Goal: Transaction & Acquisition: Purchase product/service

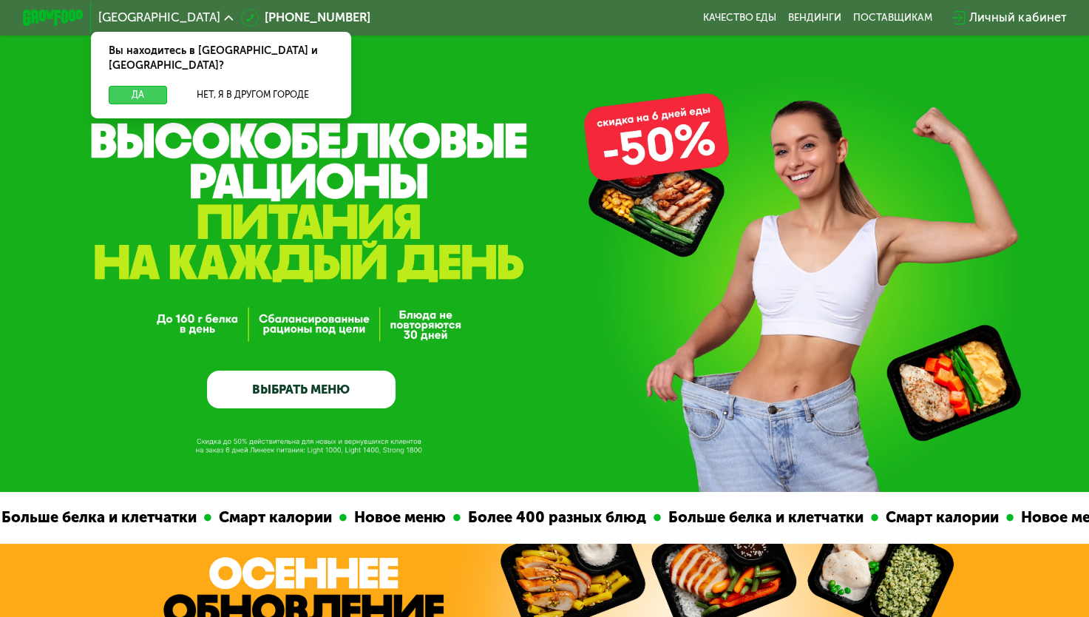
click at [139, 86] on button "Да" at bounding box center [138, 95] width 58 height 18
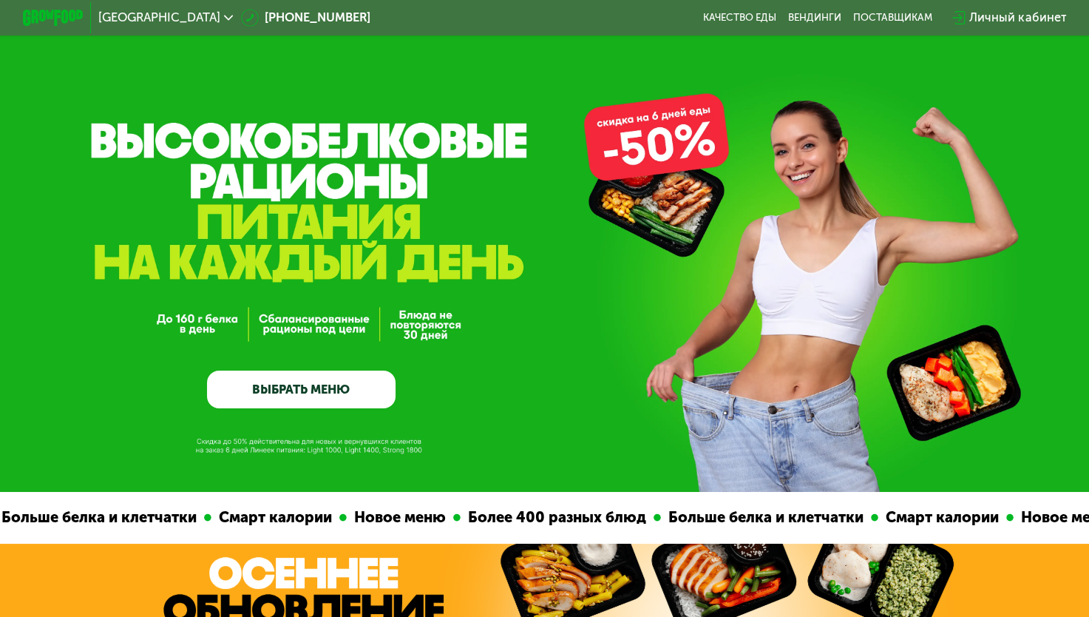
click at [297, 386] on link "ВЫБРАТЬ МЕНЮ" at bounding box center [301, 389] width 189 height 38
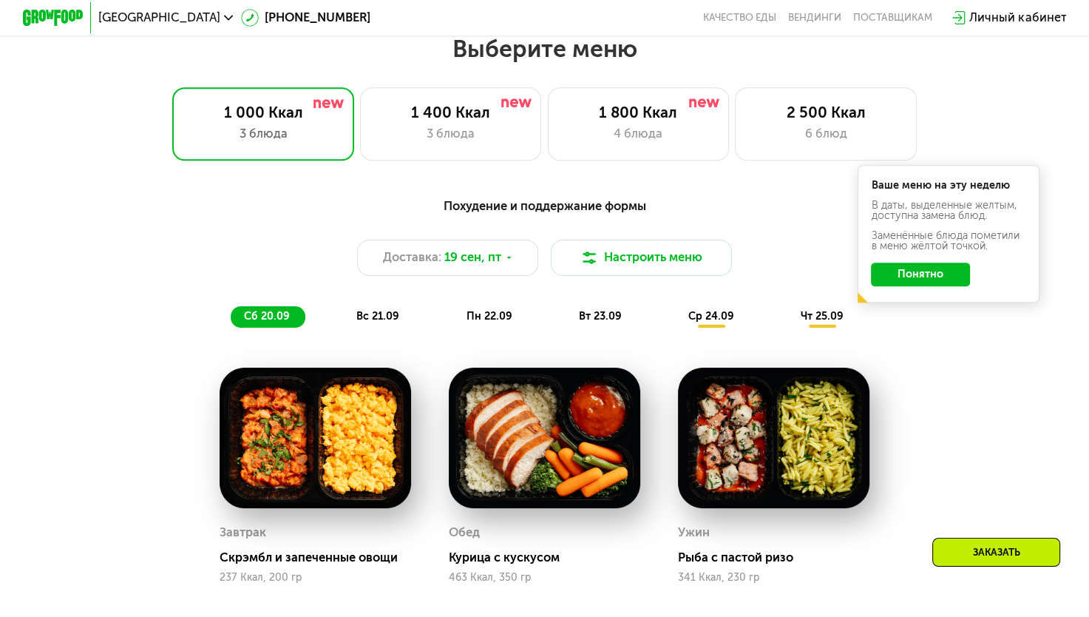
scroll to position [964, 0]
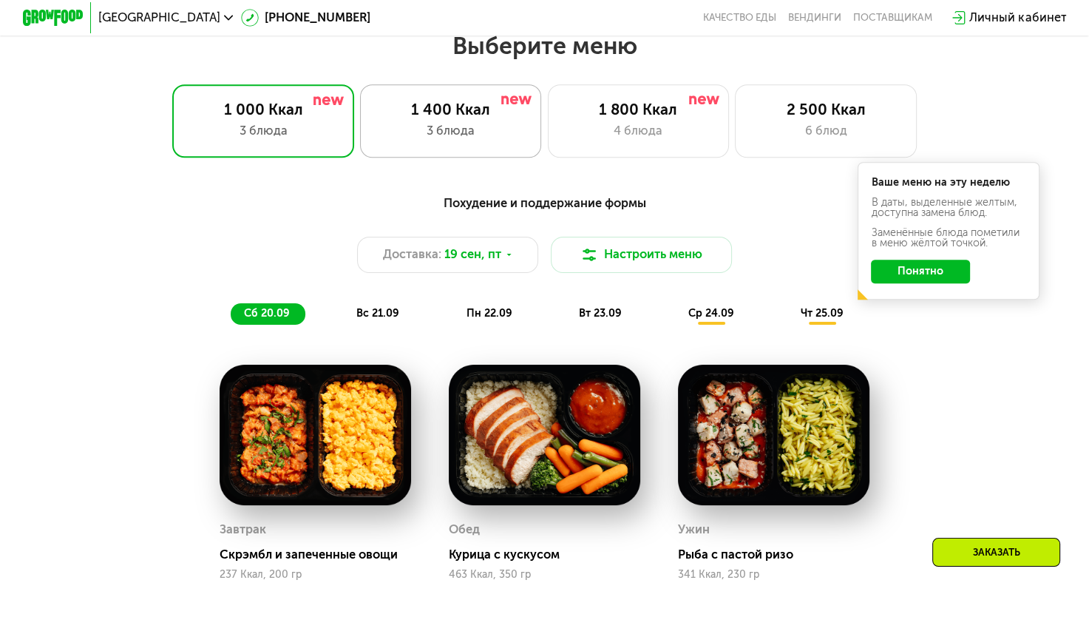
click at [441, 146] on div "1 400 Ккал 3 блюда" at bounding box center [451, 120] width 182 height 72
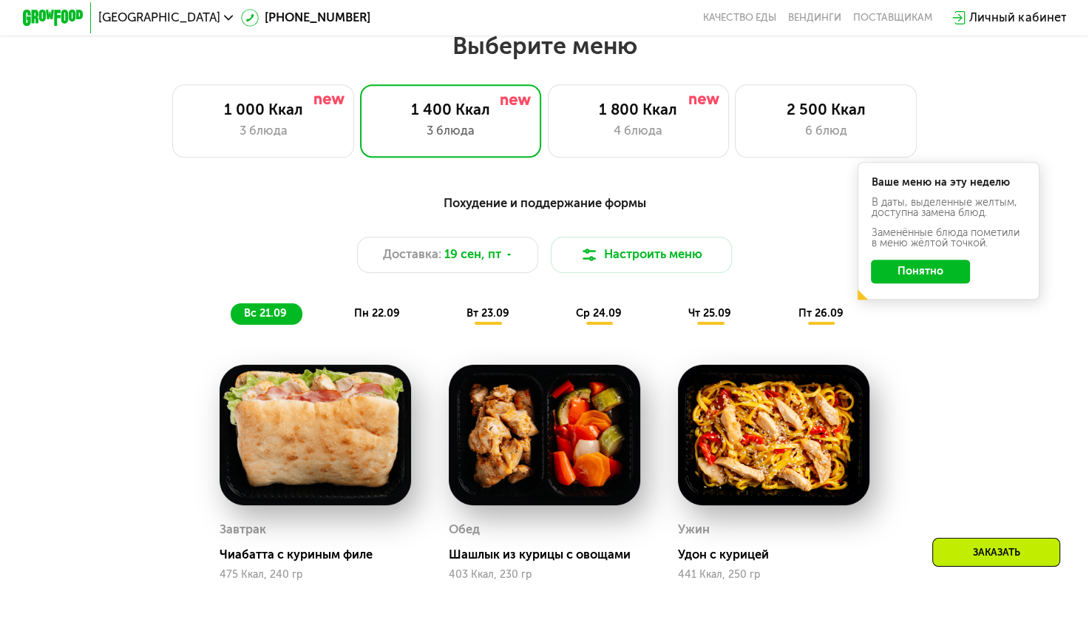
click at [908, 269] on button "Понятно" at bounding box center [920, 272] width 99 height 24
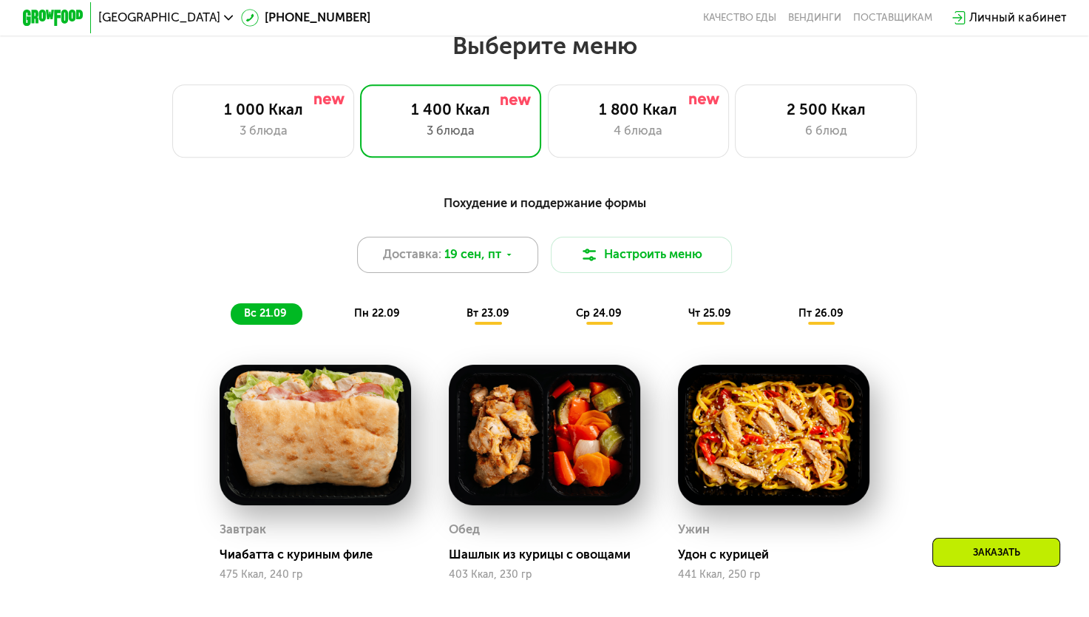
click at [414, 262] on span "Доставка:" at bounding box center [412, 254] width 58 height 18
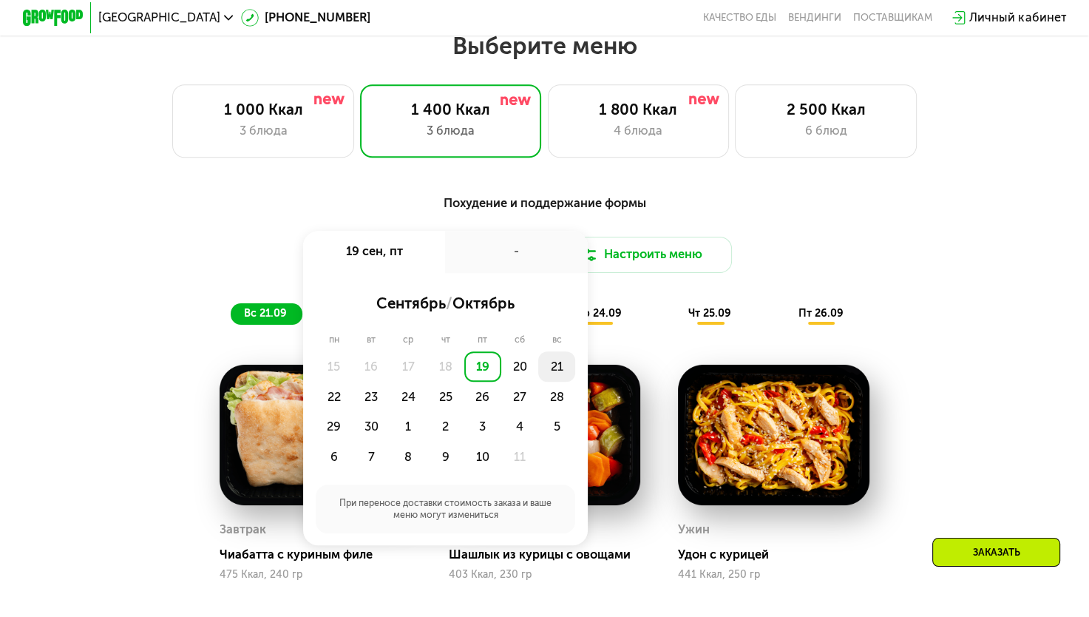
click at [555, 377] on div "21" at bounding box center [556, 366] width 37 height 30
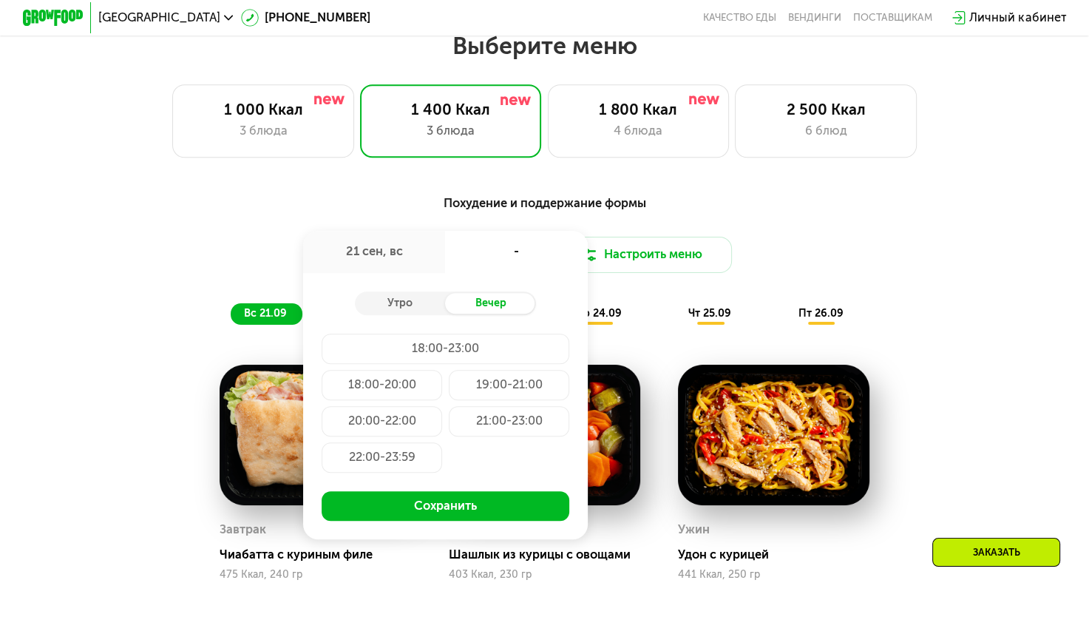
click at [402, 389] on div "18:00-20:00" at bounding box center [382, 385] width 121 height 30
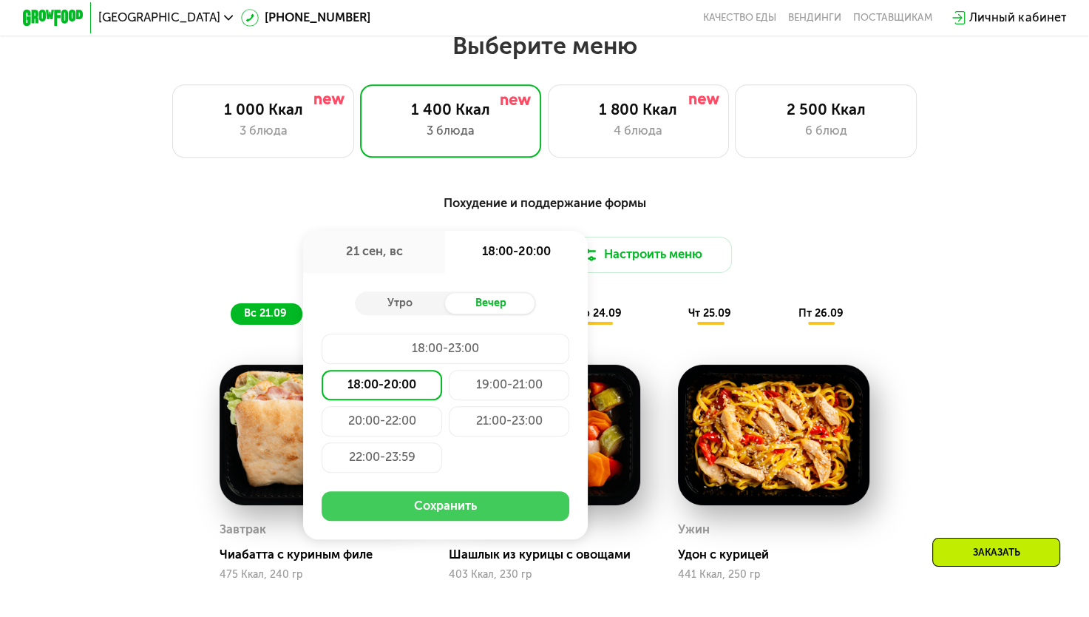
click at [441, 516] on button "Сохранить" at bounding box center [446, 506] width 248 height 30
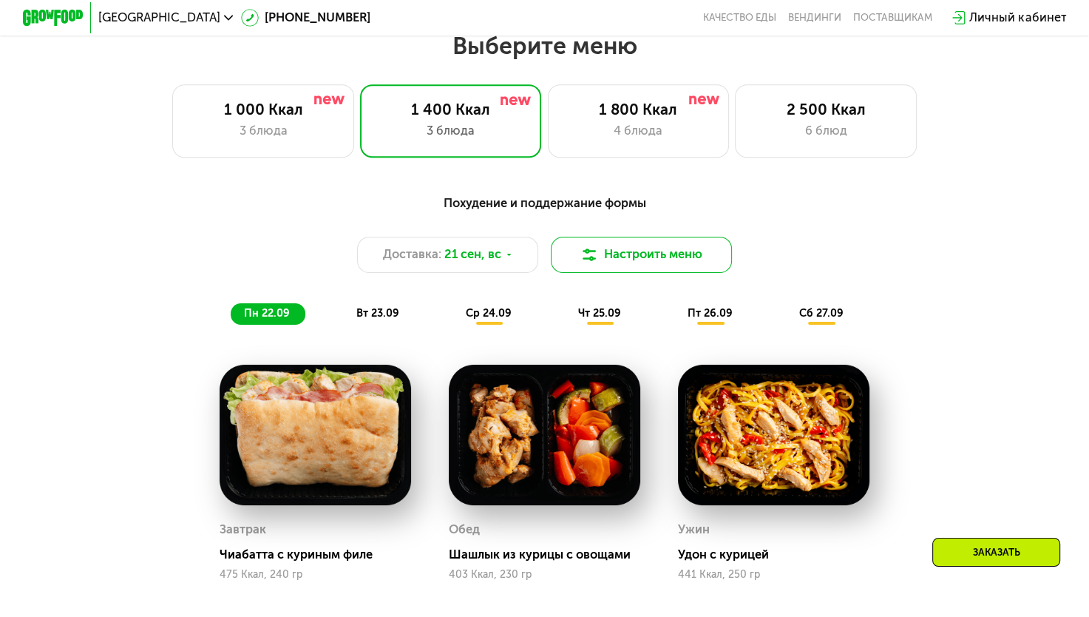
click at [624, 262] on button "Настроить меню" at bounding box center [642, 255] width 182 height 36
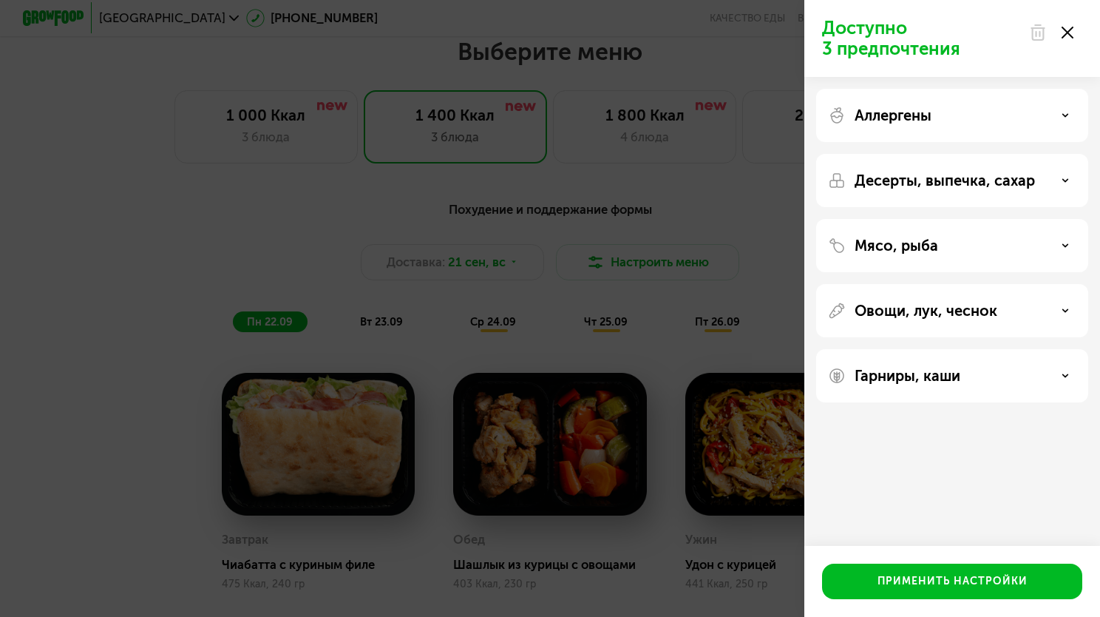
click at [873, 131] on div "Аллергены" at bounding box center [952, 115] width 272 height 53
click at [1058, 306] on div "Овощи, лук, чеснок" at bounding box center [952, 311] width 248 height 18
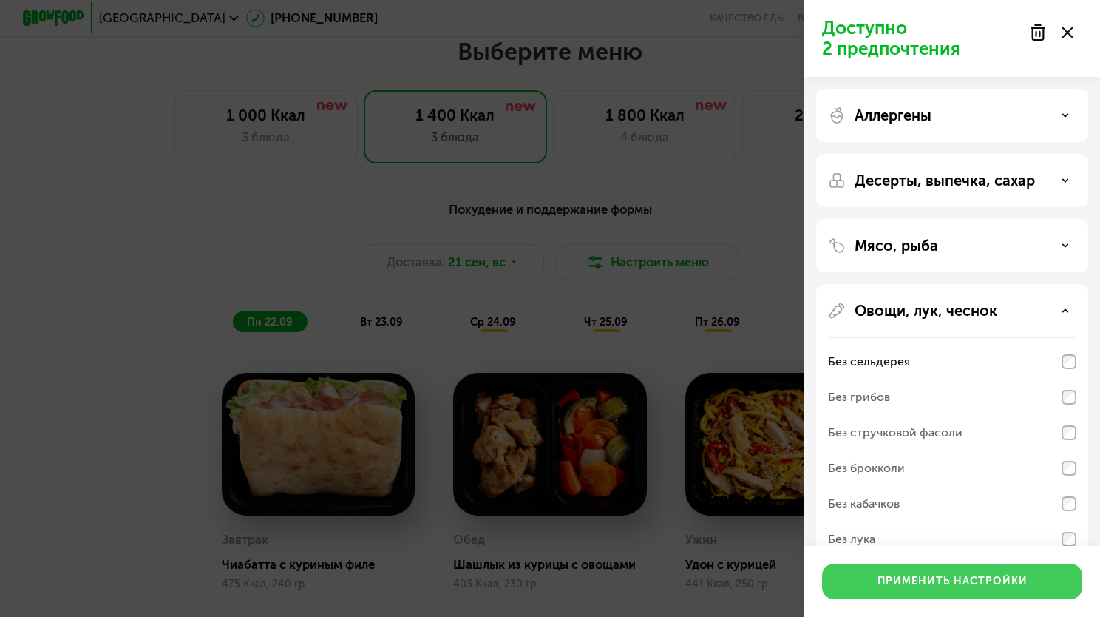
click at [960, 577] on div "Применить настройки" at bounding box center [953, 581] width 150 height 15
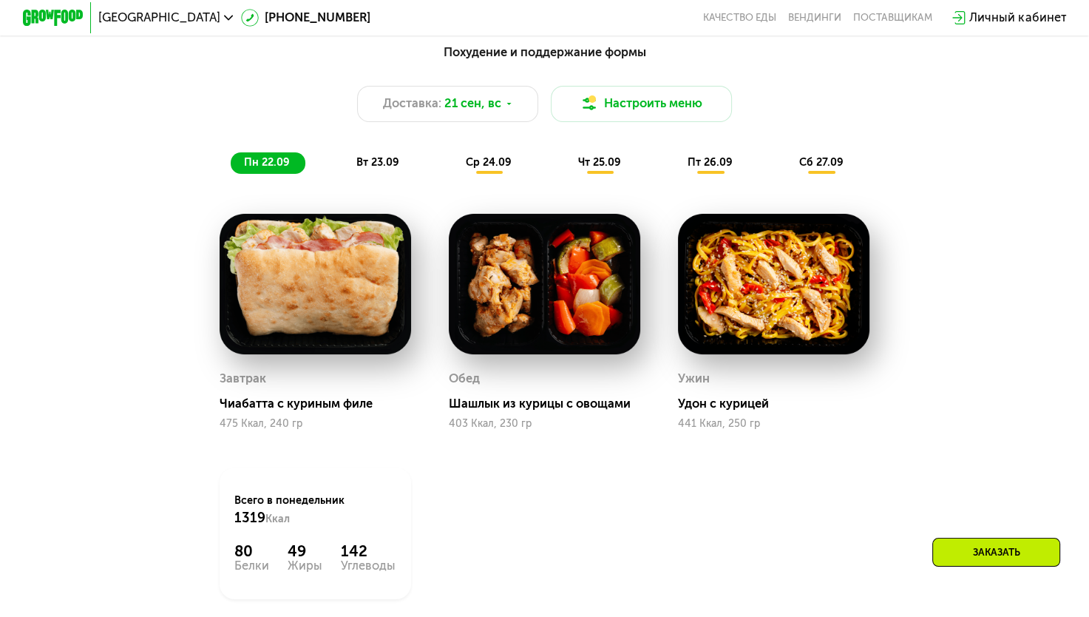
scroll to position [1114, 0]
click at [368, 162] on div "вт 23.09" at bounding box center [379, 163] width 72 height 21
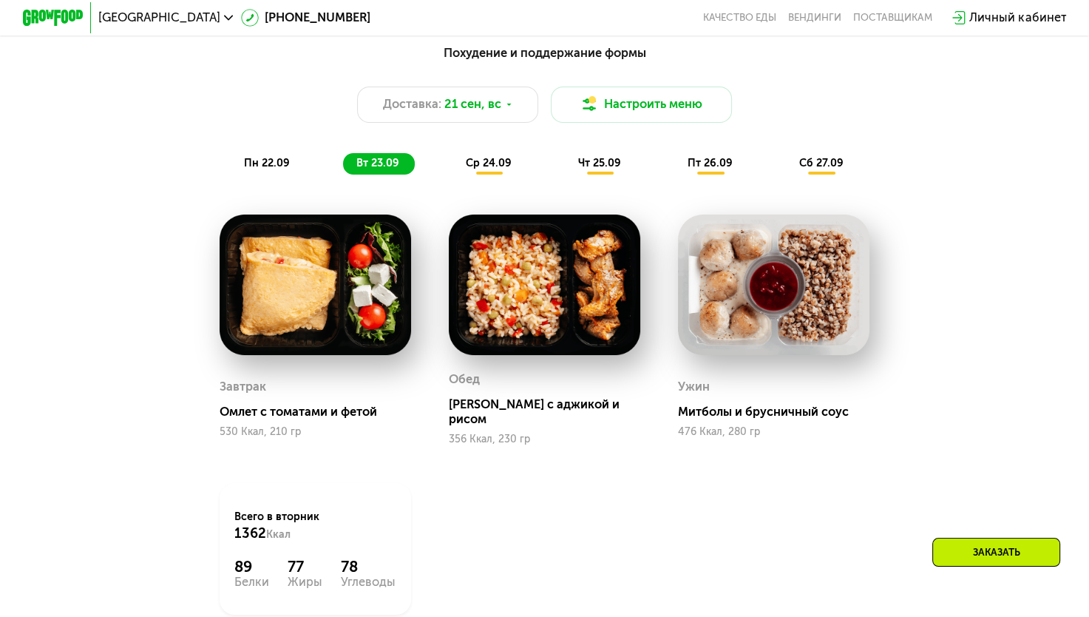
click at [498, 166] on span "ср 24.09" at bounding box center [489, 163] width 46 height 13
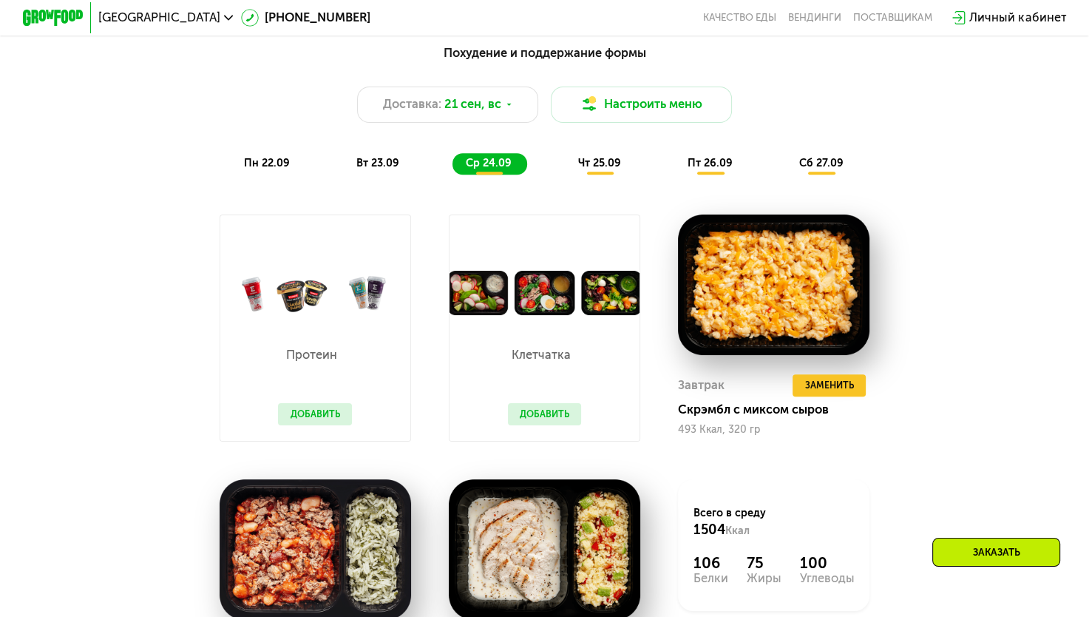
click at [553, 426] on button "Добавить" at bounding box center [545, 414] width 74 height 23
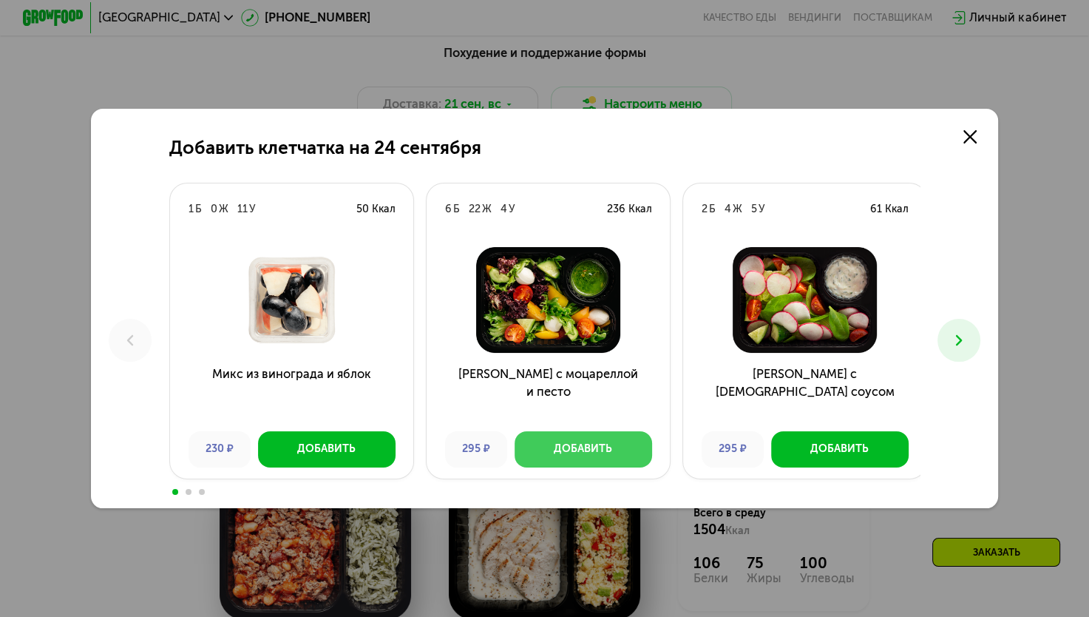
click at [581, 453] on div "Добавить" at bounding box center [583, 448] width 58 height 15
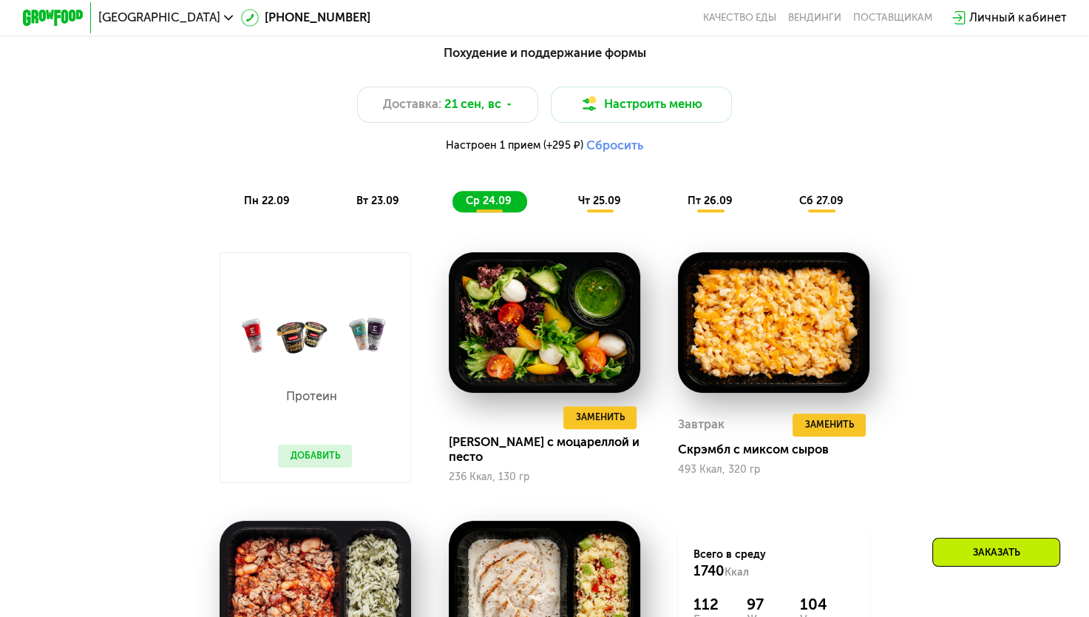
click at [389, 200] on div "вт 23.09" at bounding box center [379, 201] width 72 height 21
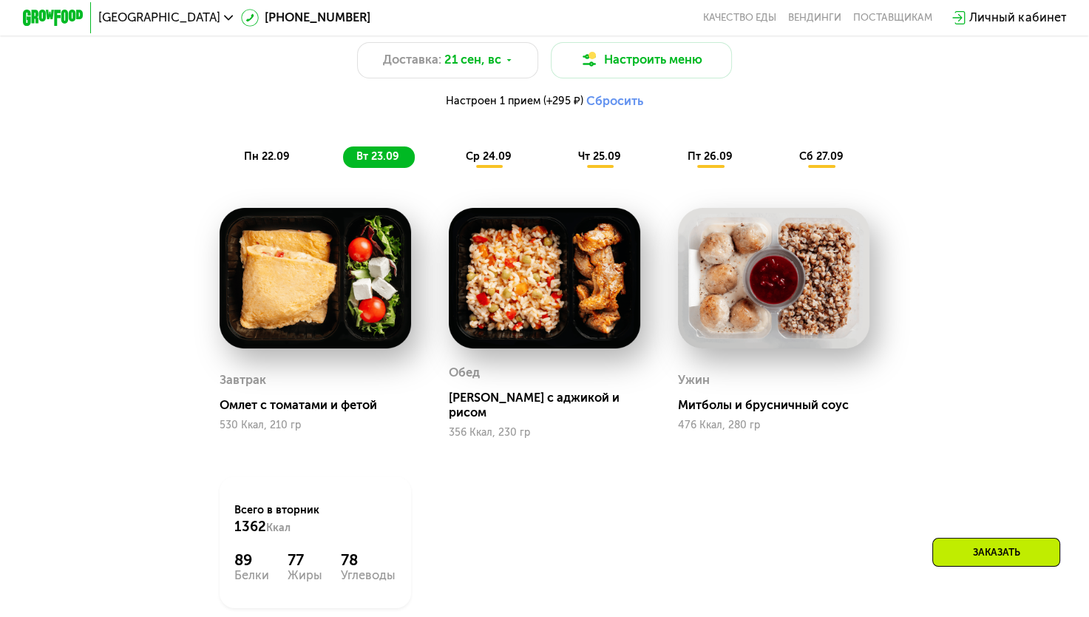
scroll to position [1156, 0]
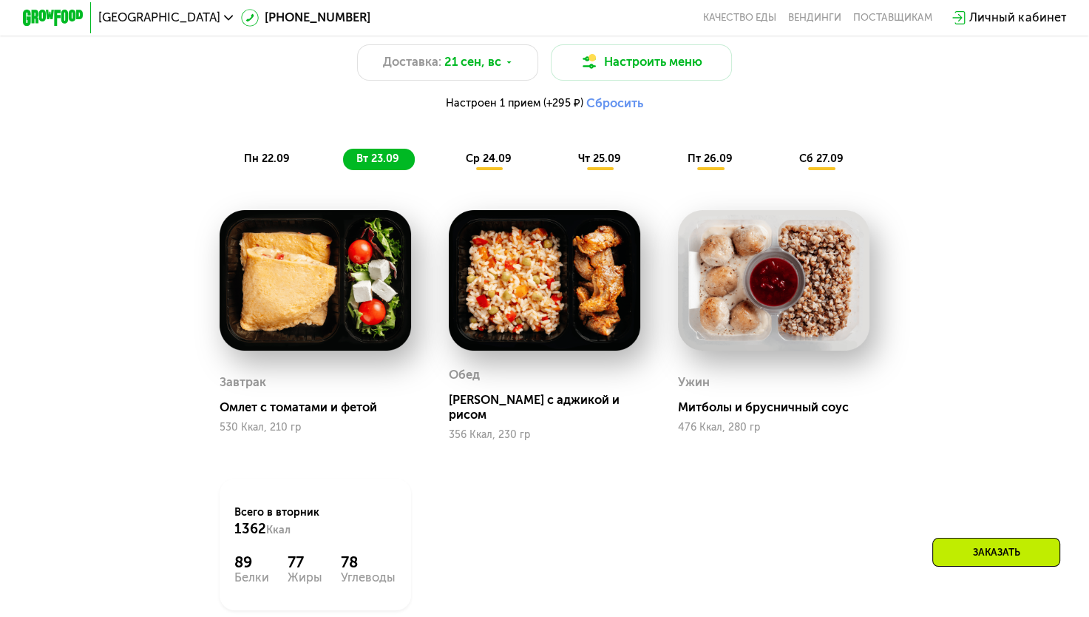
click at [260, 152] on div "Похудение и поддержание формы Доставка: [DATE] Настроить меню Настроен 1 прием …" at bounding box center [544, 85] width 895 height 169
click at [263, 156] on div "пн 22.09" at bounding box center [268, 159] width 75 height 21
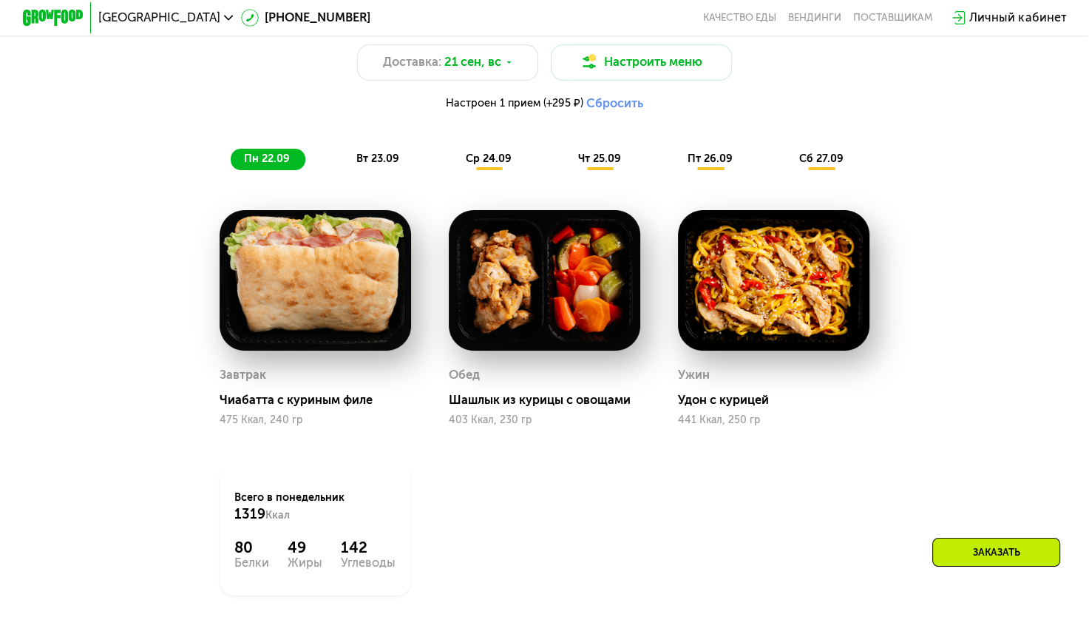
click at [487, 165] on span "ср 24.09" at bounding box center [489, 158] width 46 height 13
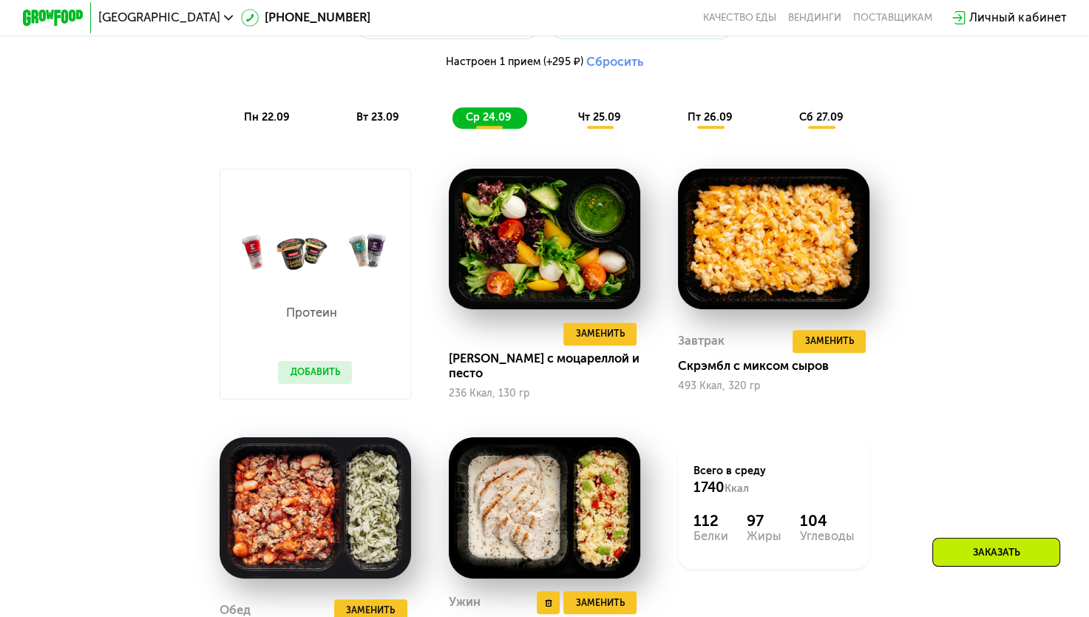
scroll to position [1197, 0]
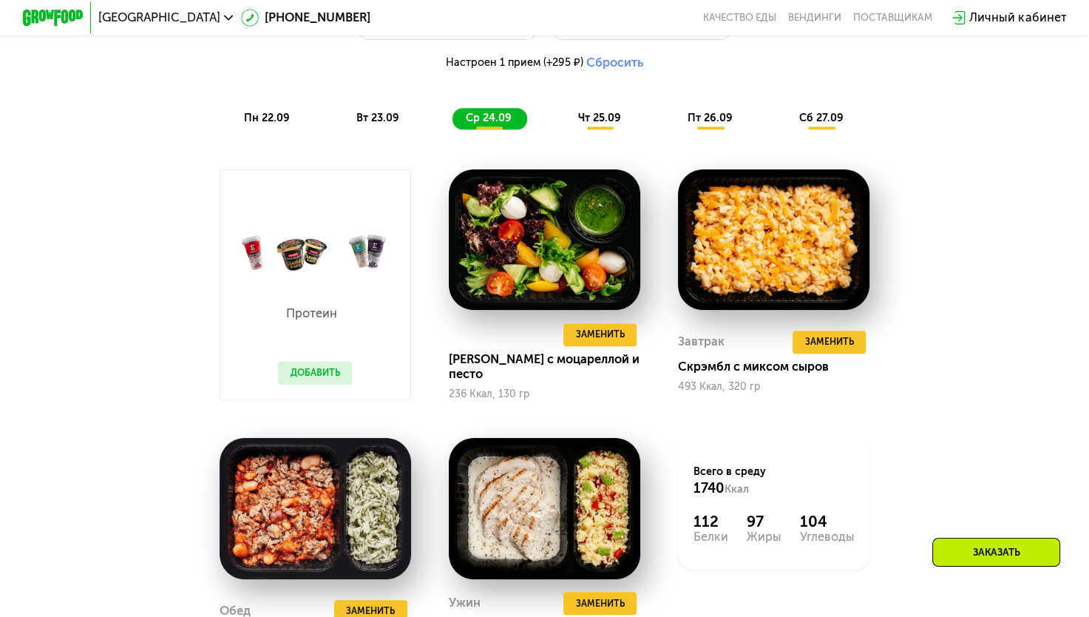
click at [612, 129] on div "чт 25.09" at bounding box center [600, 118] width 72 height 21
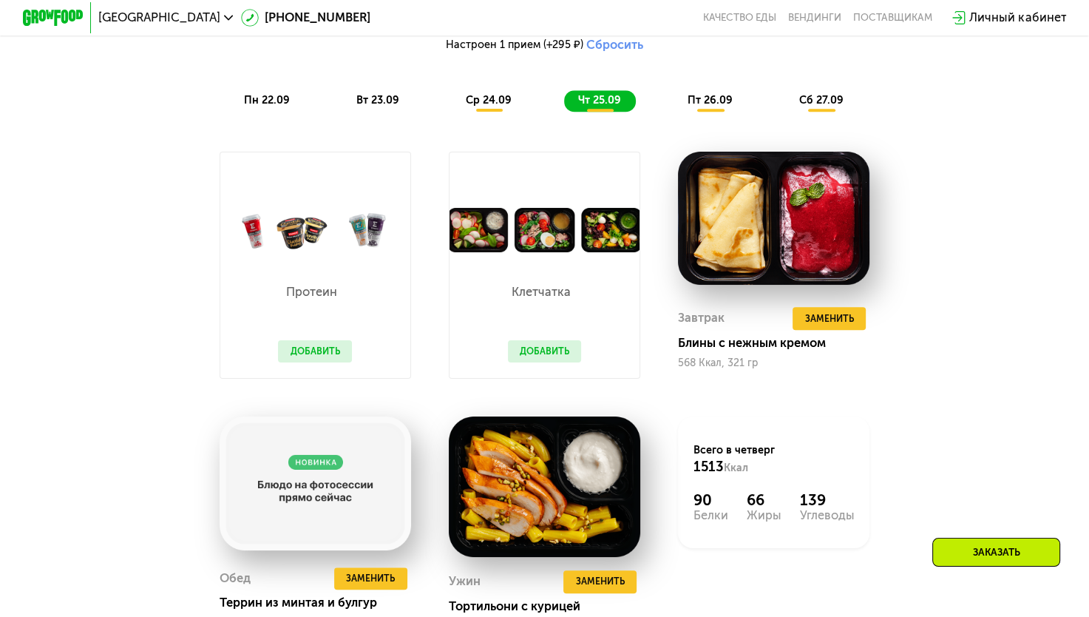
scroll to position [1213, 0]
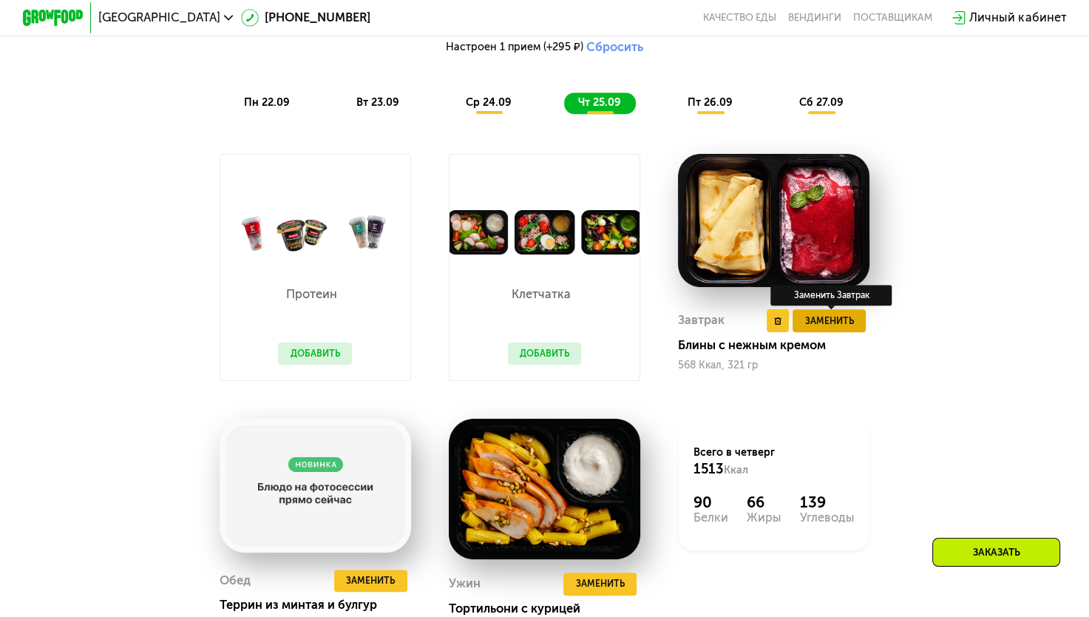
click at [838, 321] on button "Заменить" at bounding box center [829, 320] width 73 height 23
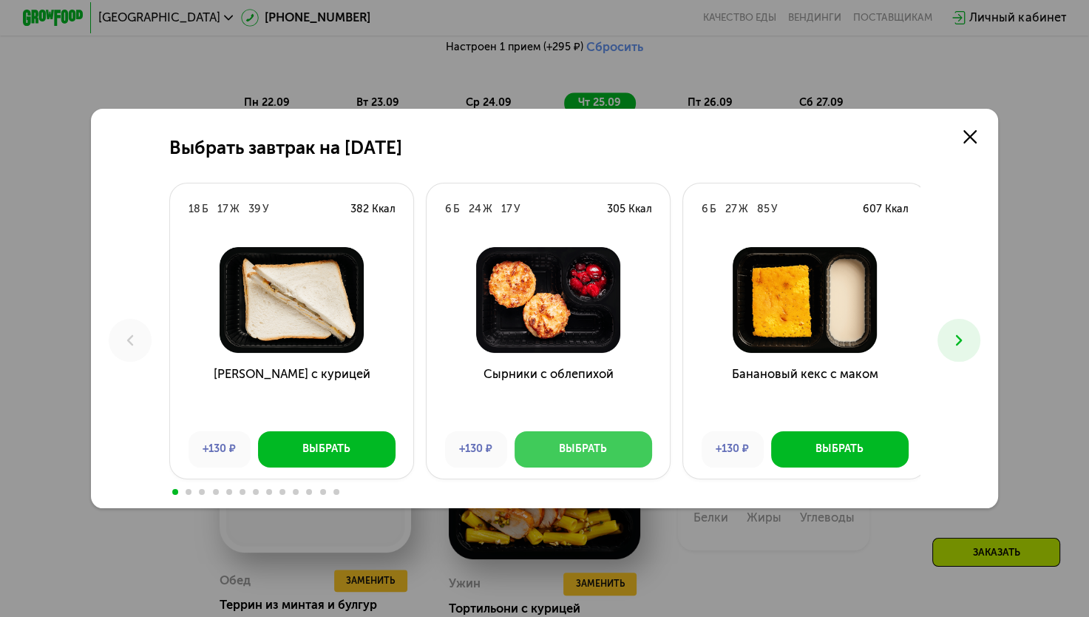
click at [559, 448] on div "Выбрать" at bounding box center [583, 448] width 48 height 15
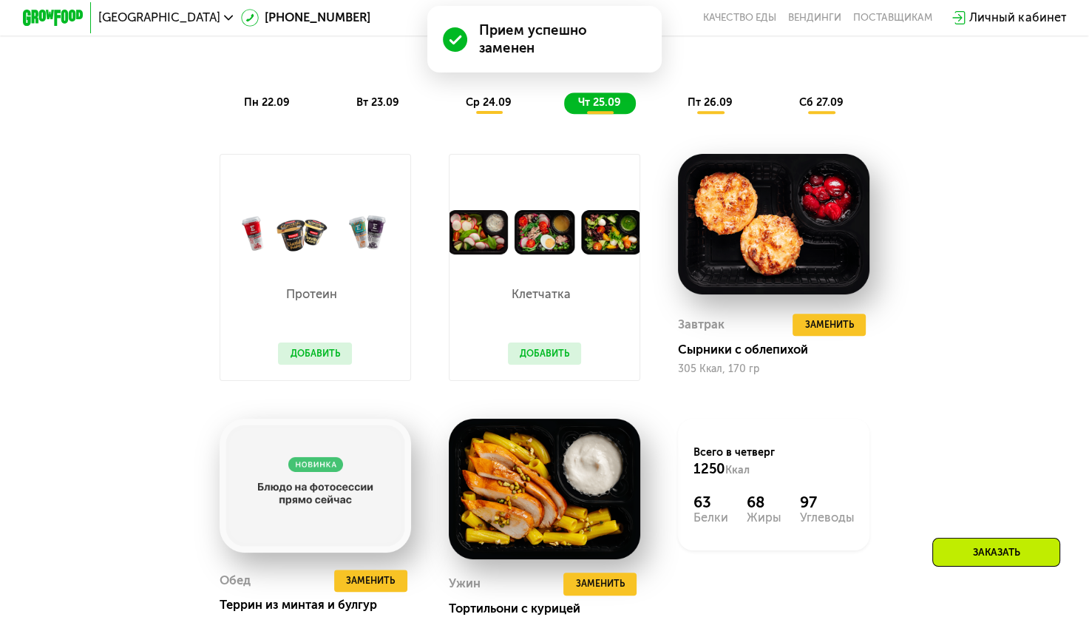
scroll to position [1375, 0]
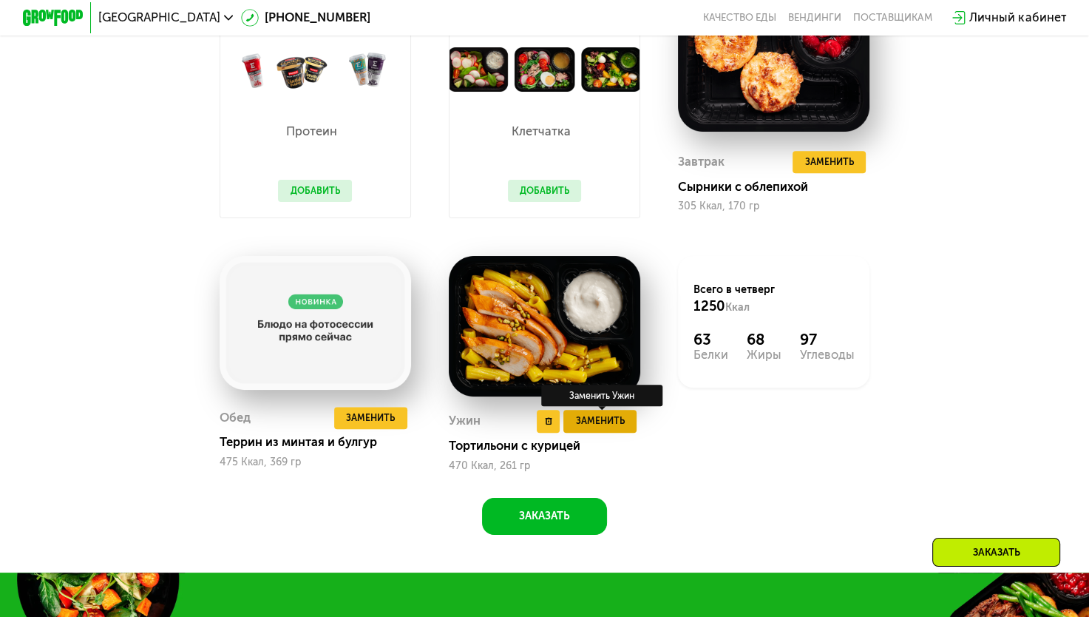
click at [592, 428] on span "Заменить" at bounding box center [600, 420] width 49 height 15
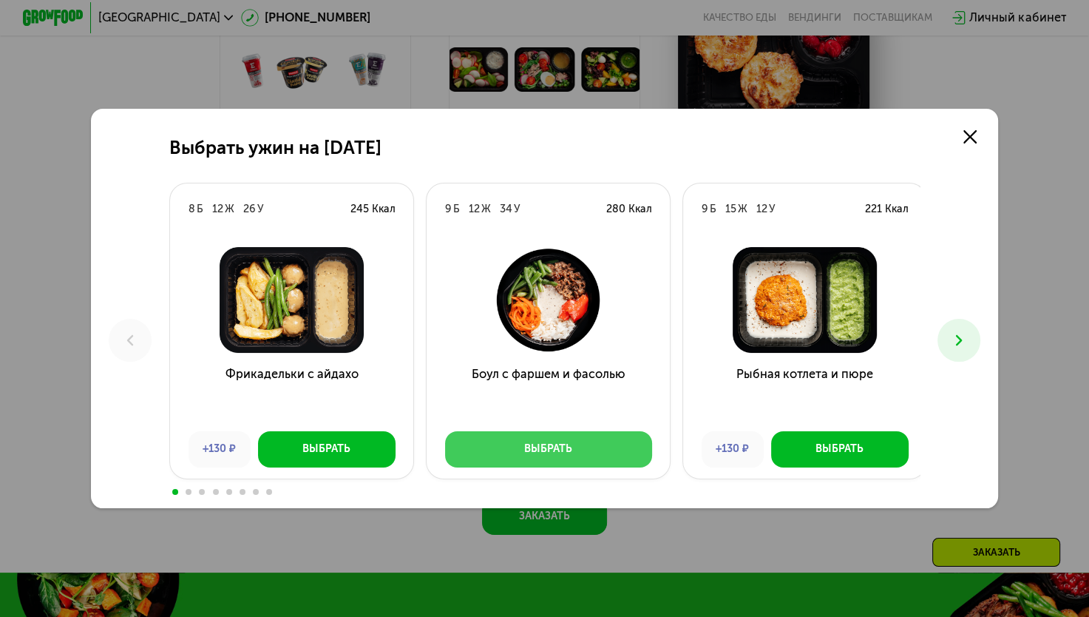
click at [603, 448] on button "Выбрать" at bounding box center [548, 449] width 207 height 36
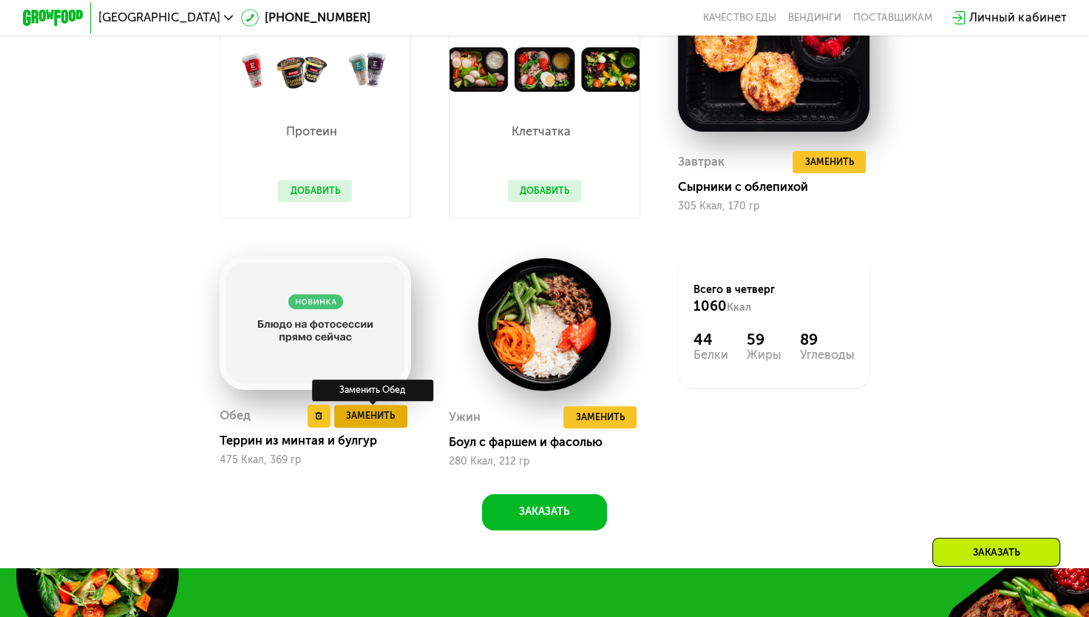
click at [369, 423] on span "Заменить" at bounding box center [370, 415] width 49 height 15
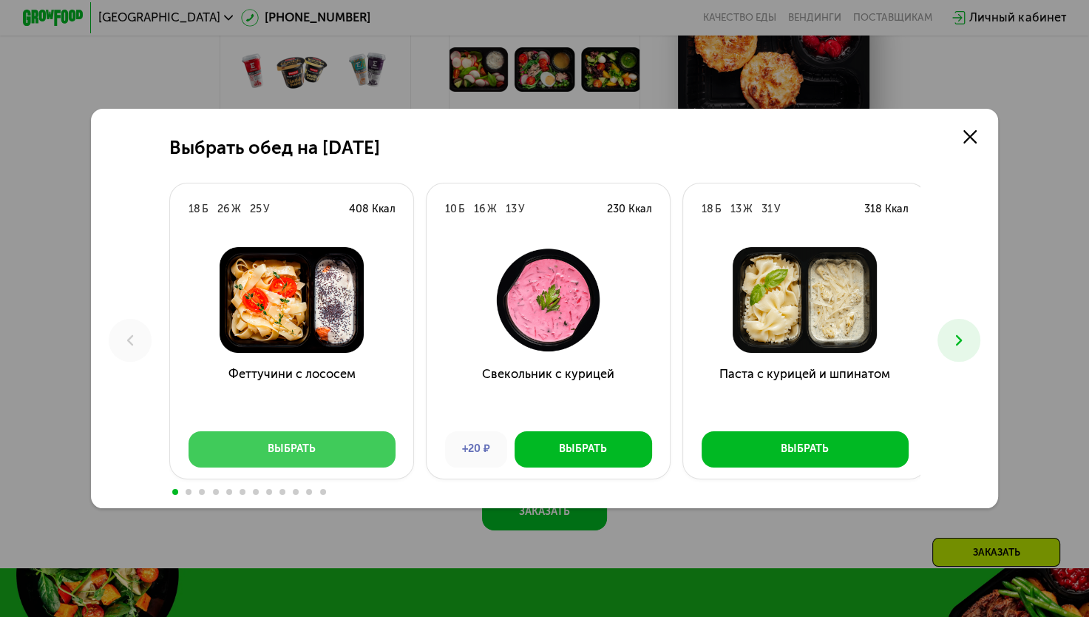
click at [355, 445] on button "Выбрать" at bounding box center [292, 449] width 207 height 36
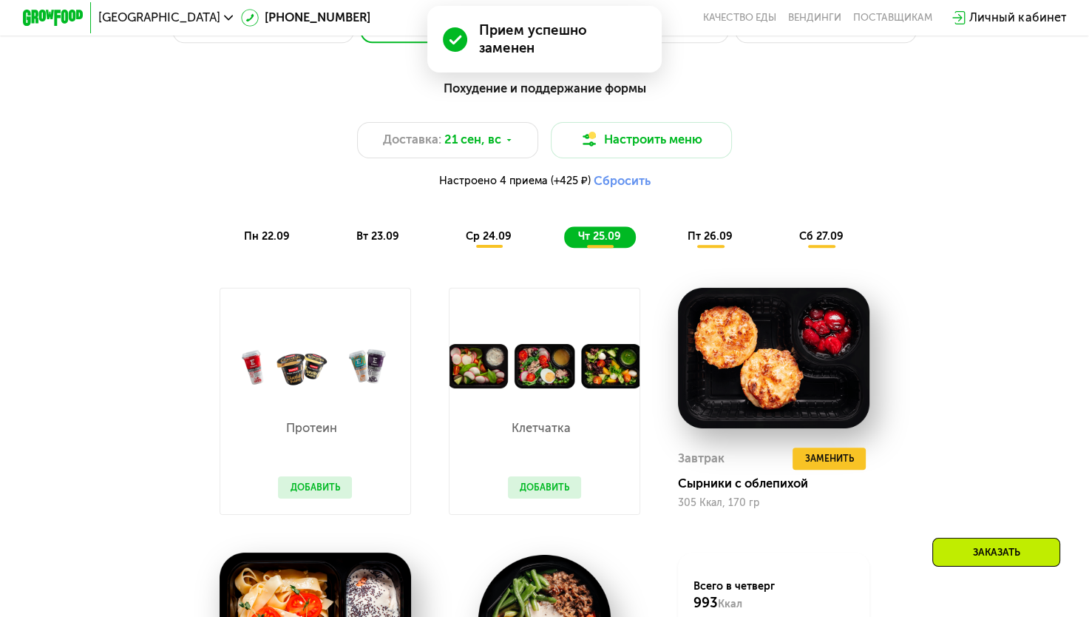
scroll to position [1078, 0]
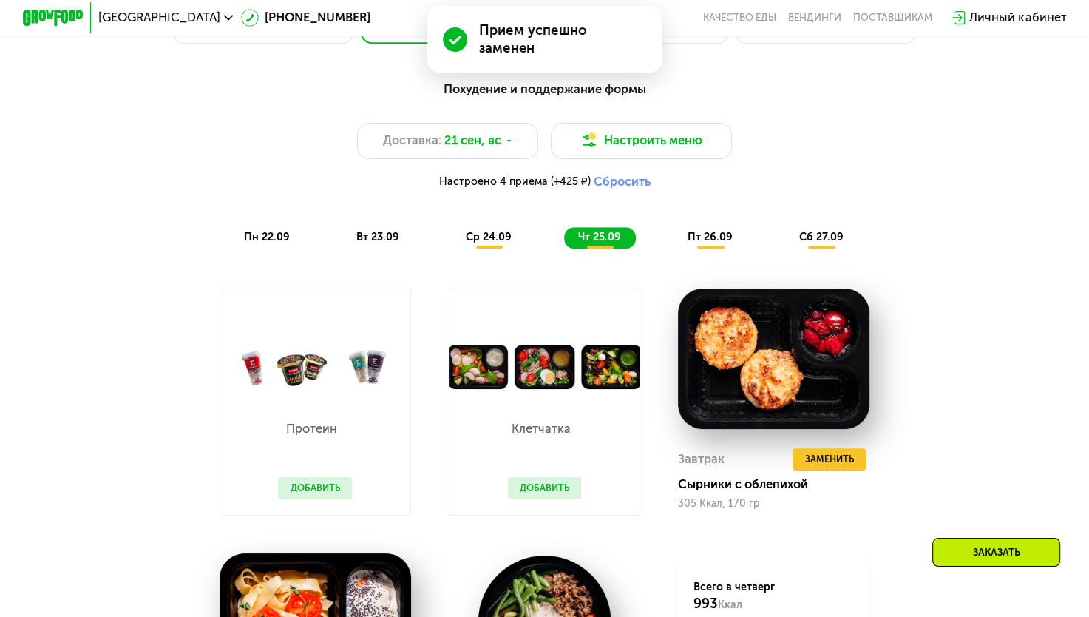
drag, startPoint x: 728, startPoint y: 228, endPoint x: 726, endPoint y: 242, distance: 14.1
click at [726, 242] on div "Похудение и поддержание формы Доставка: [DATE] Настроить меню Настроено 4 прием…" at bounding box center [544, 164] width 895 height 169
click at [726, 242] on span "пт 26.09" at bounding box center [710, 237] width 45 height 13
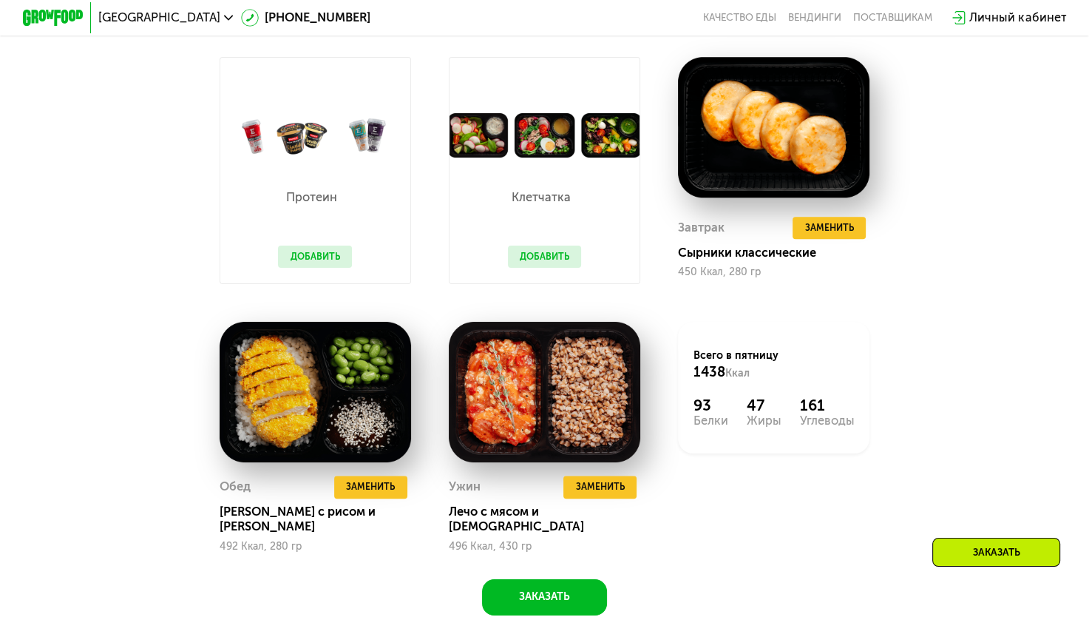
scroll to position [1311, 0]
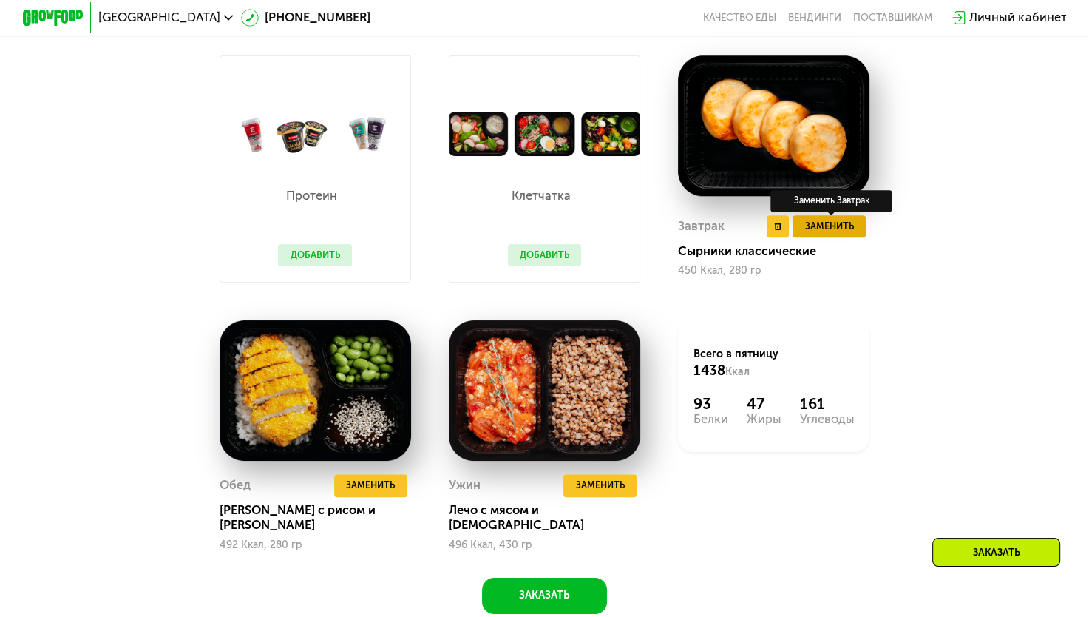
click at [834, 234] on span "Заменить" at bounding box center [829, 226] width 49 height 15
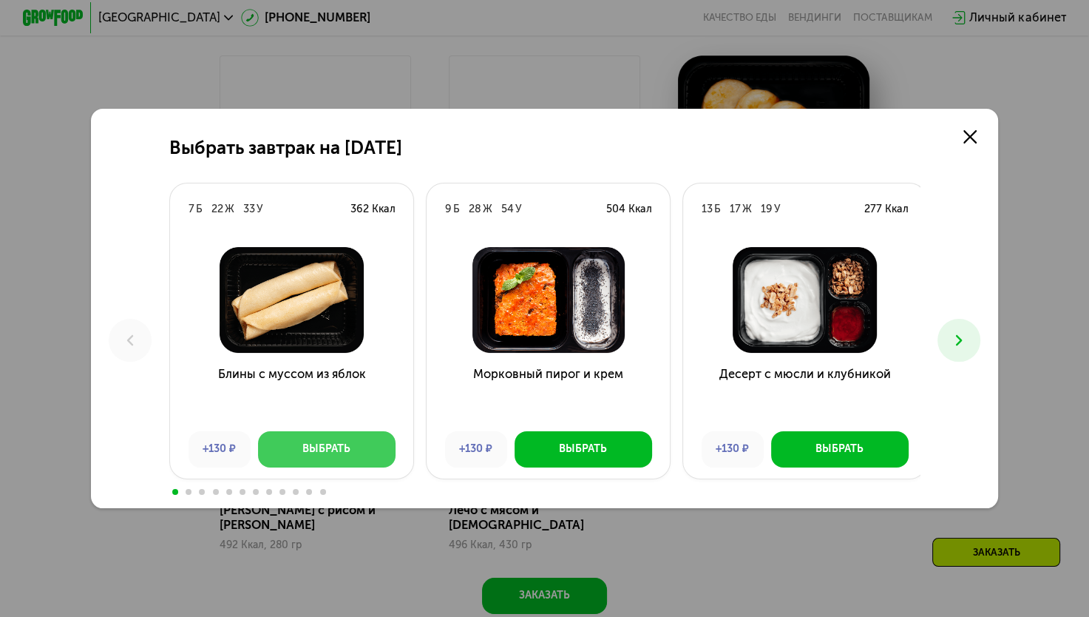
click at [328, 451] on div "Выбрать" at bounding box center [326, 448] width 48 height 15
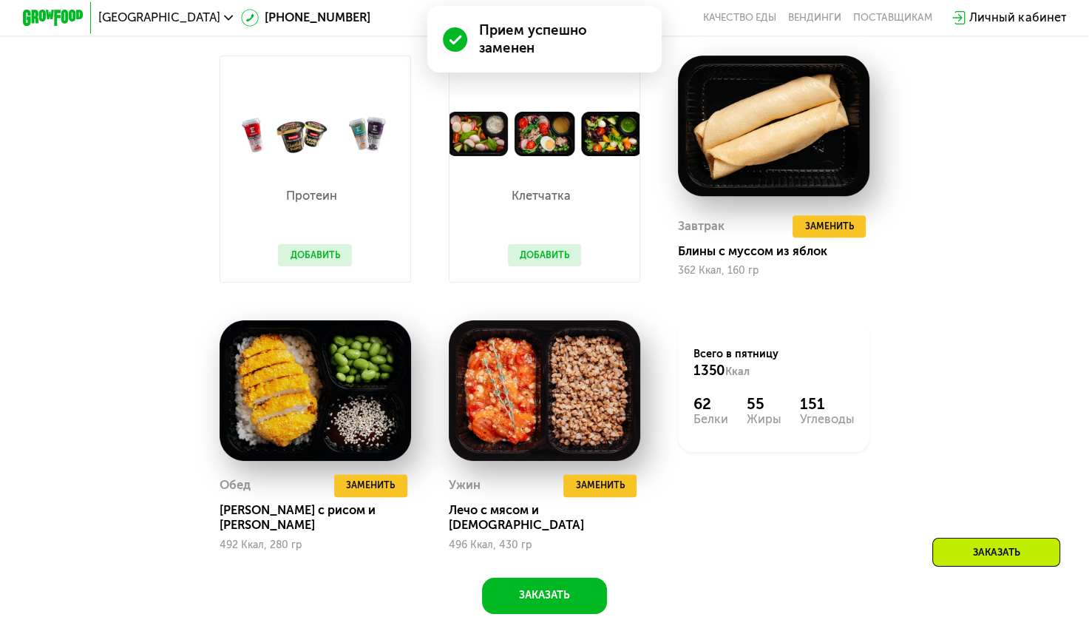
scroll to position [1302, 0]
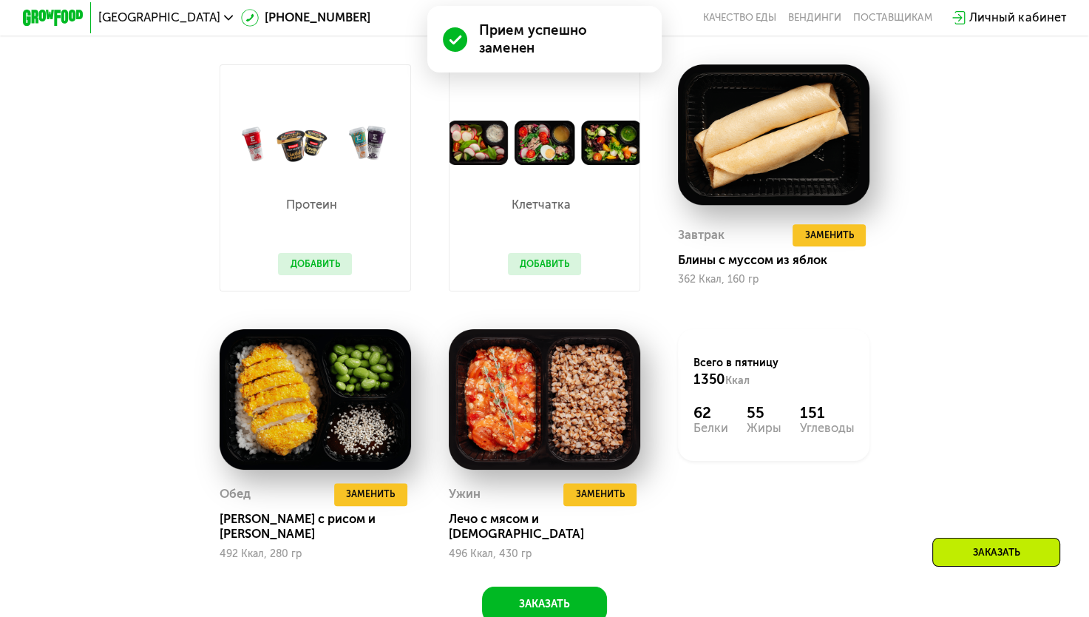
click at [559, 264] on button "Добавить" at bounding box center [545, 264] width 74 height 23
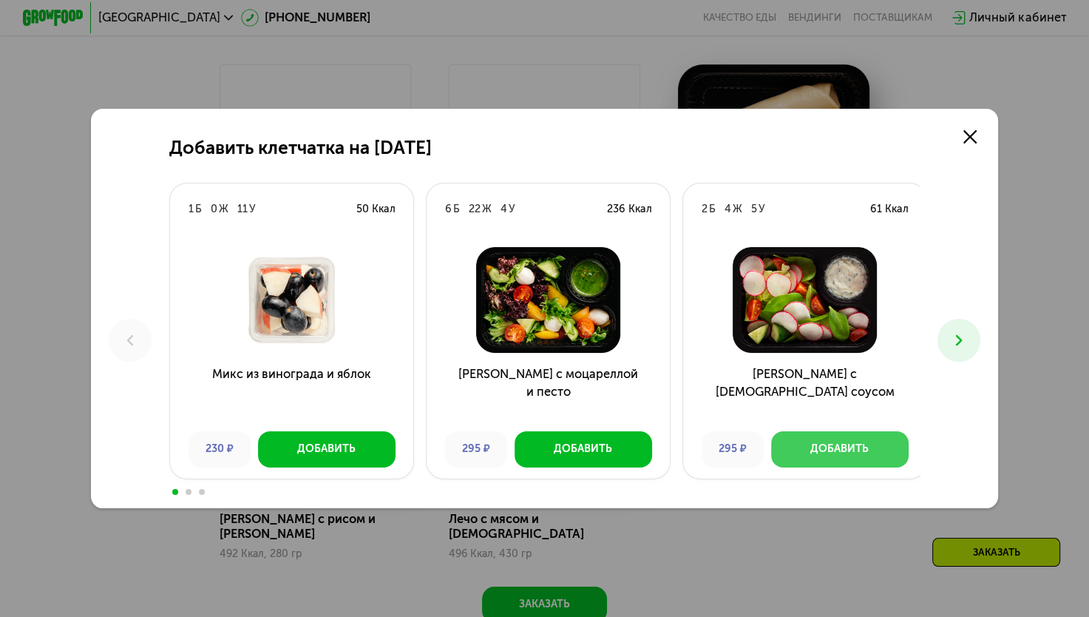
click at [833, 456] on div "Добавить" at bounding box center [839, 448] width 58 height 15
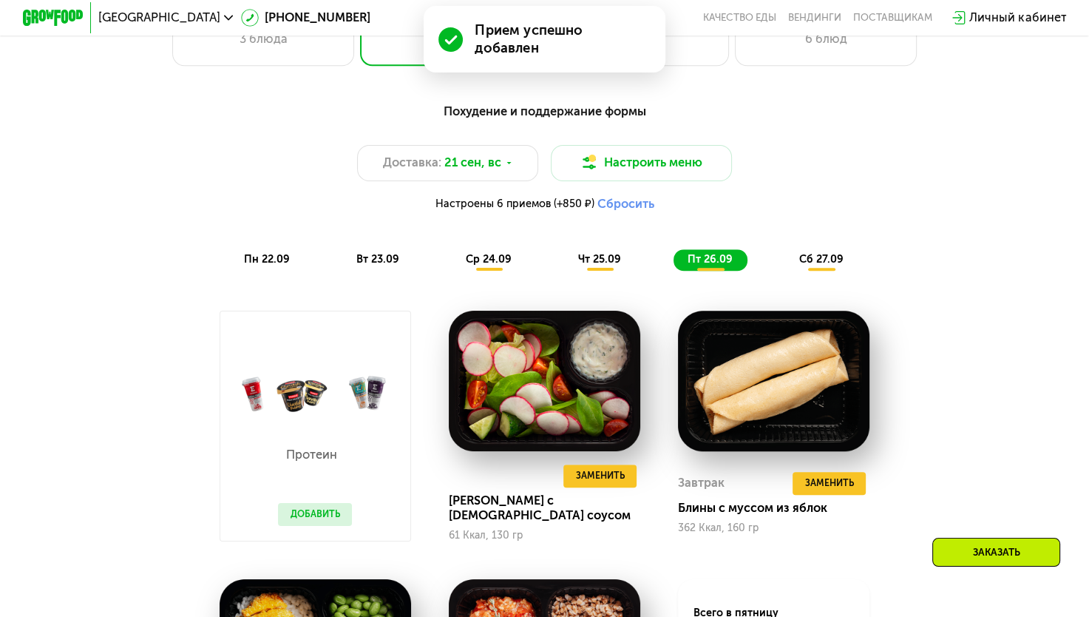
scroll to position [1009, 0]
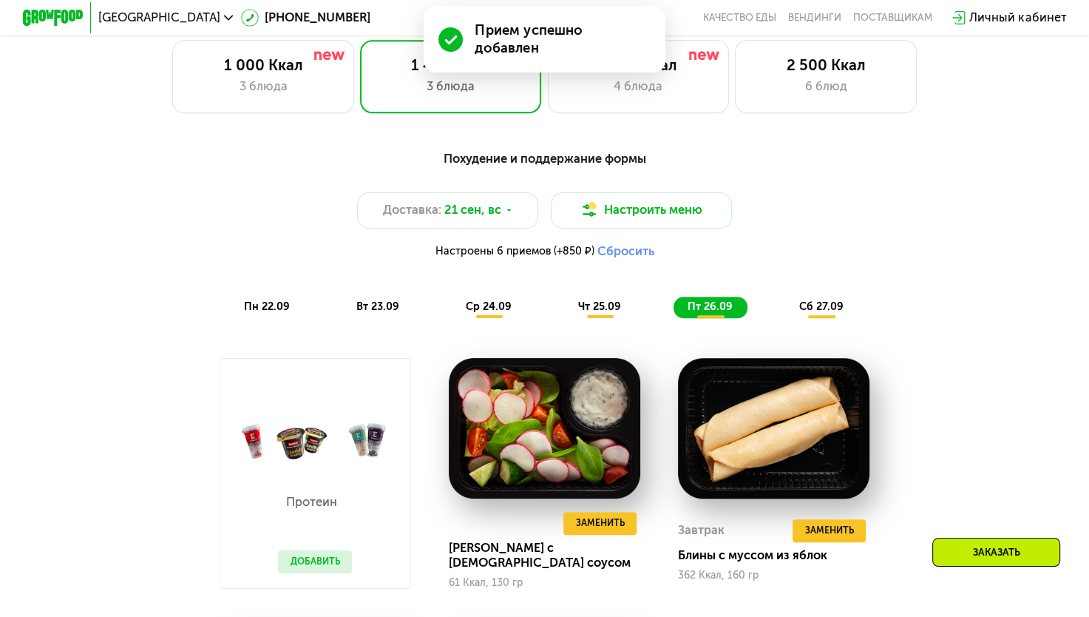
click at [813, 327] on div "Похудение и поддержание формы Доставка: [DATE] Настроить меню Настроены 6 прием…" at bounding box center [545, 233] width 914 height 187
click at [841, 312] on span "сб 27.09" at bounding box center [821, 306] width 44 height 13
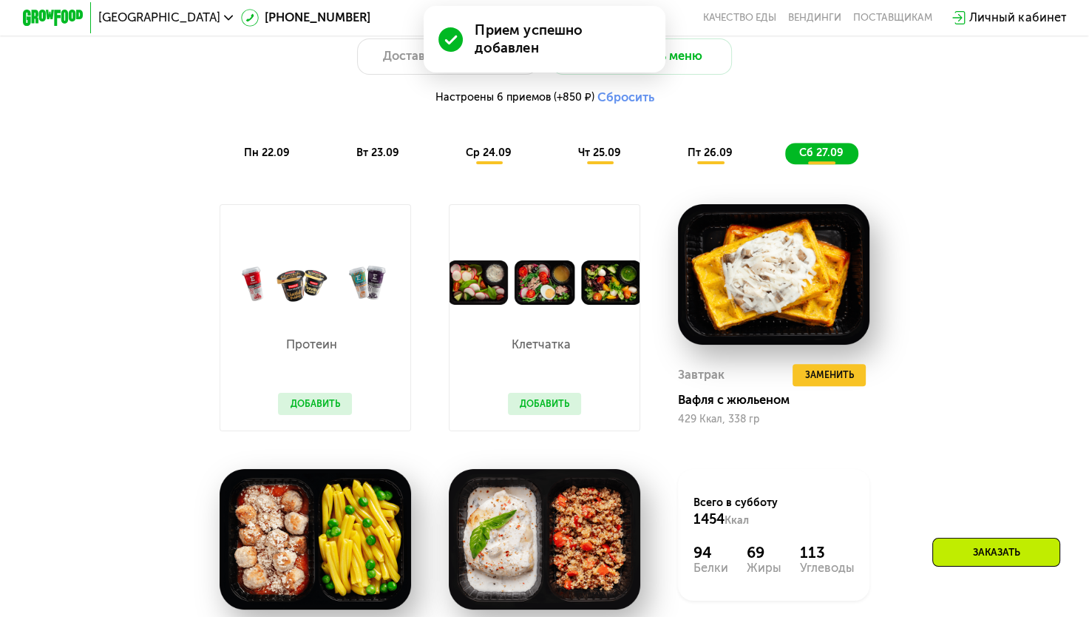
scroll to position [1162, 0]
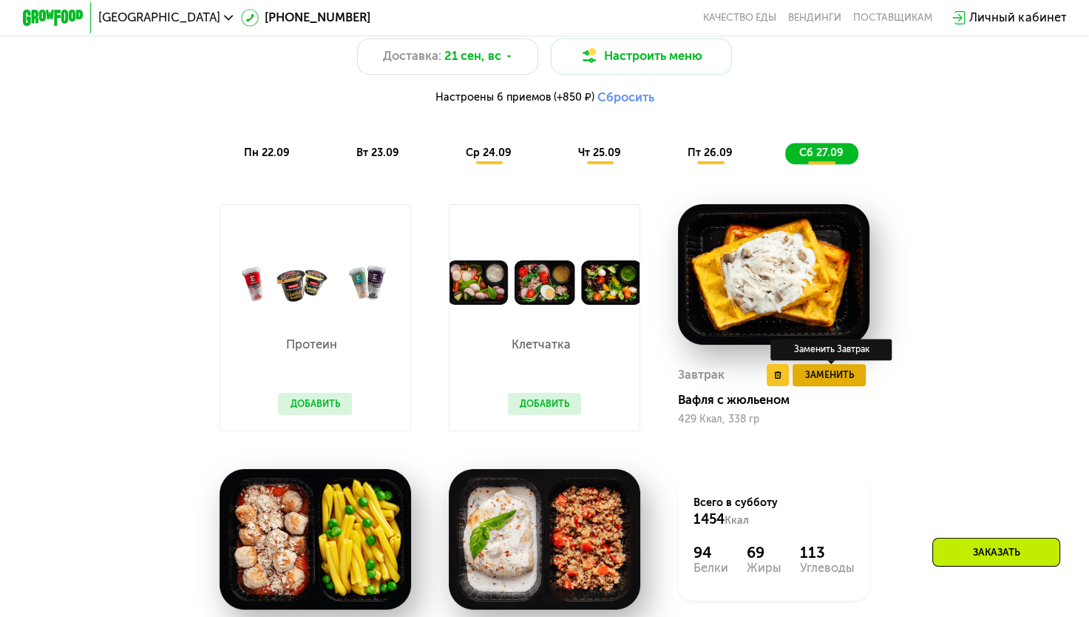
click at [854, 382] on span "Заменить" at bounding box center [829, 374] width 49 height 15
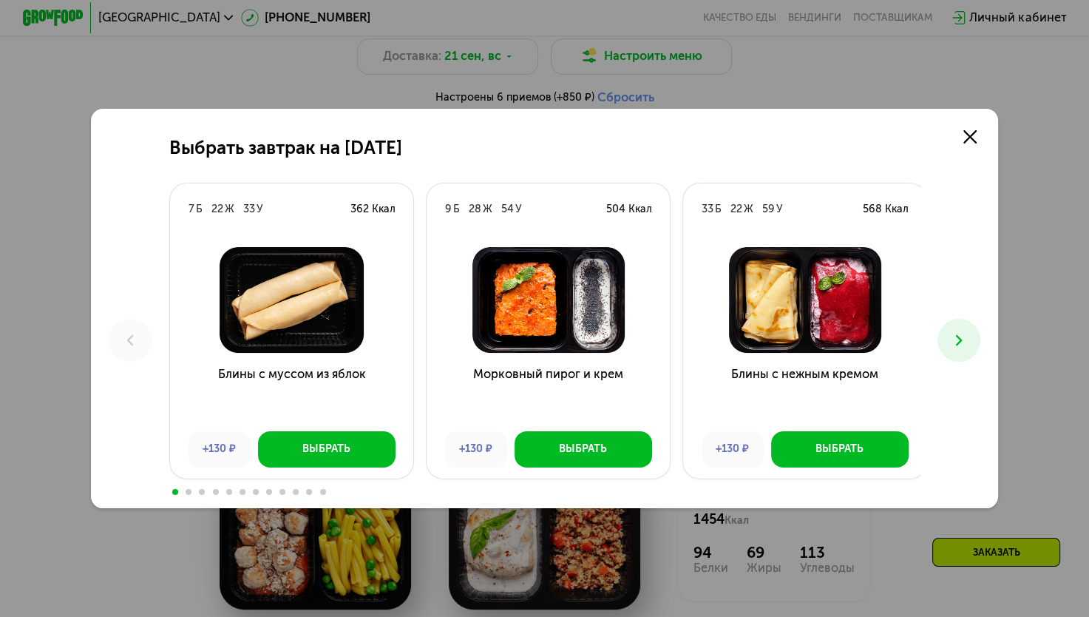
click at [993, 134] on div "Выбрать завтрак на [DATE] 7 Б 22 Ж 33 У 362 Ккал Блины с муссом из яблок +130 ₽…" at bounding box center [545, 308] width 908 height 399
click at [983, 132] on link at bounding box center [970, 136] width 30 height 30
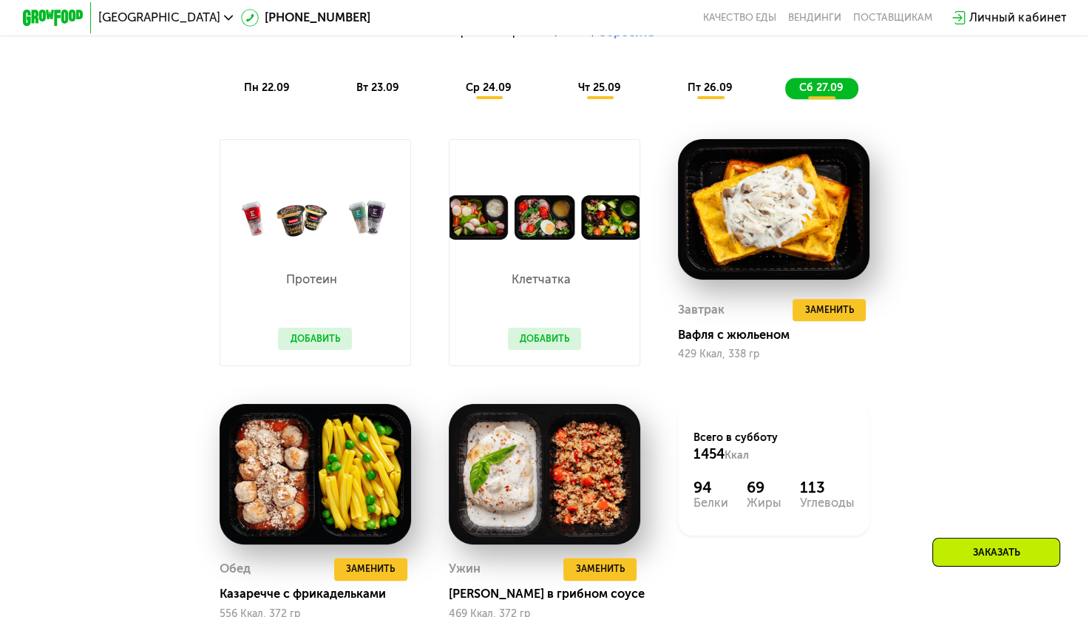
scroll to position [1484, 0]
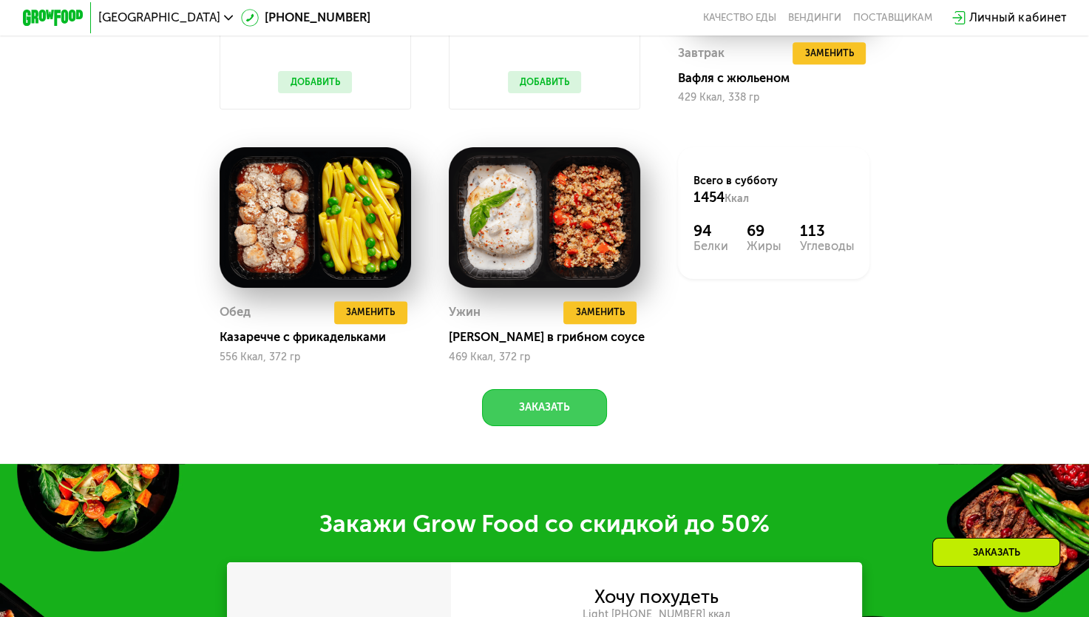
click at [558, 425] on button "Заказать" at bounding box center [544, 407] width 125 height 36
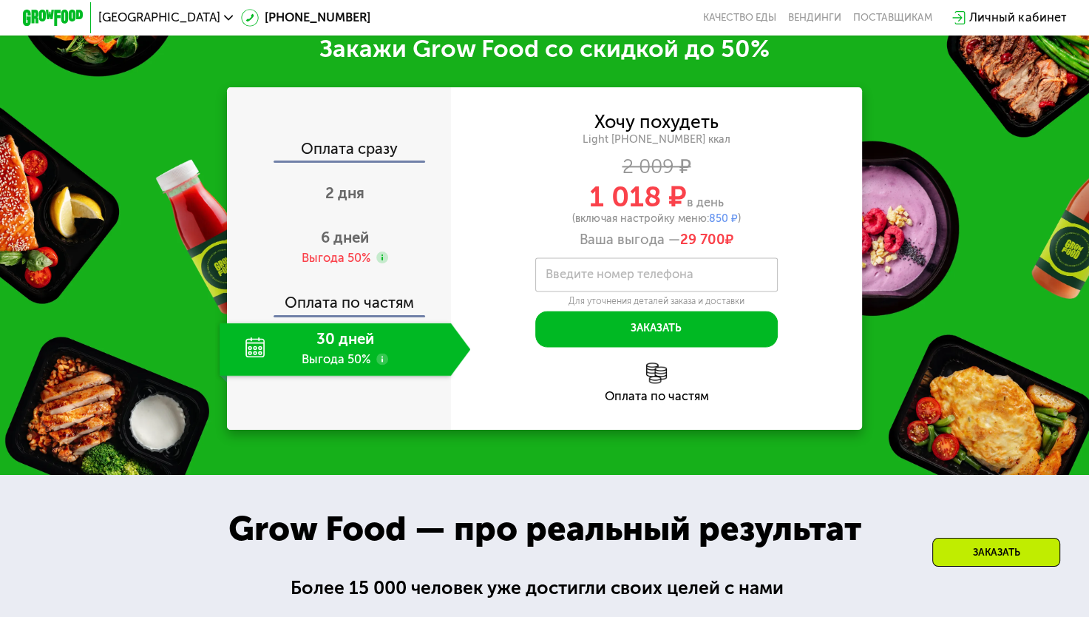
scroll to position [1961, 0]
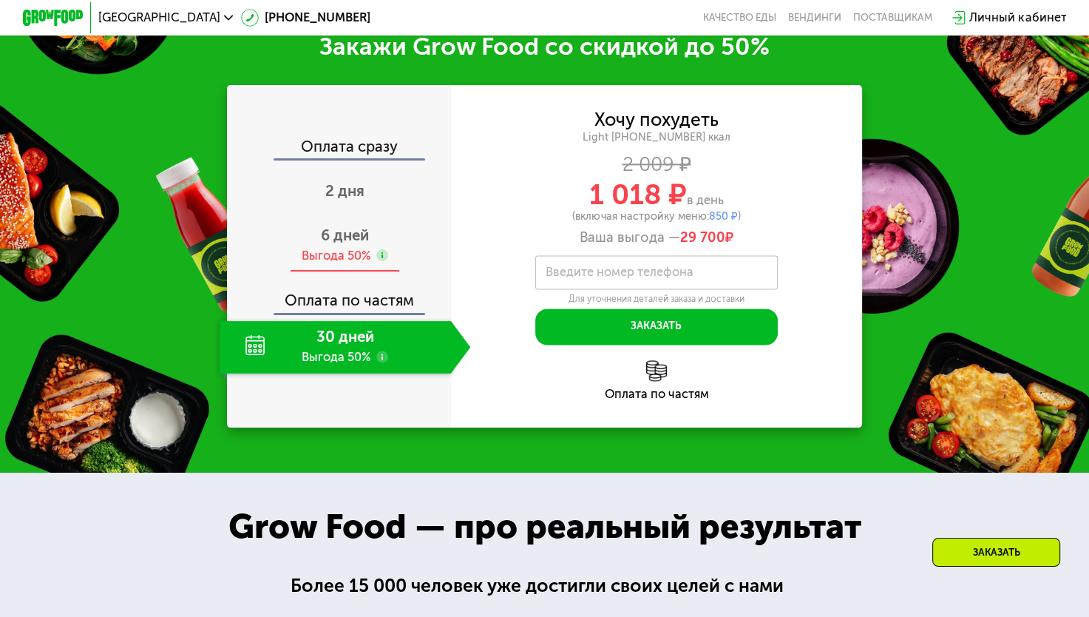
click at [368, 251] on div "6 дней Выгода 50%" at bounding box center [345, 245] width 251 height 53
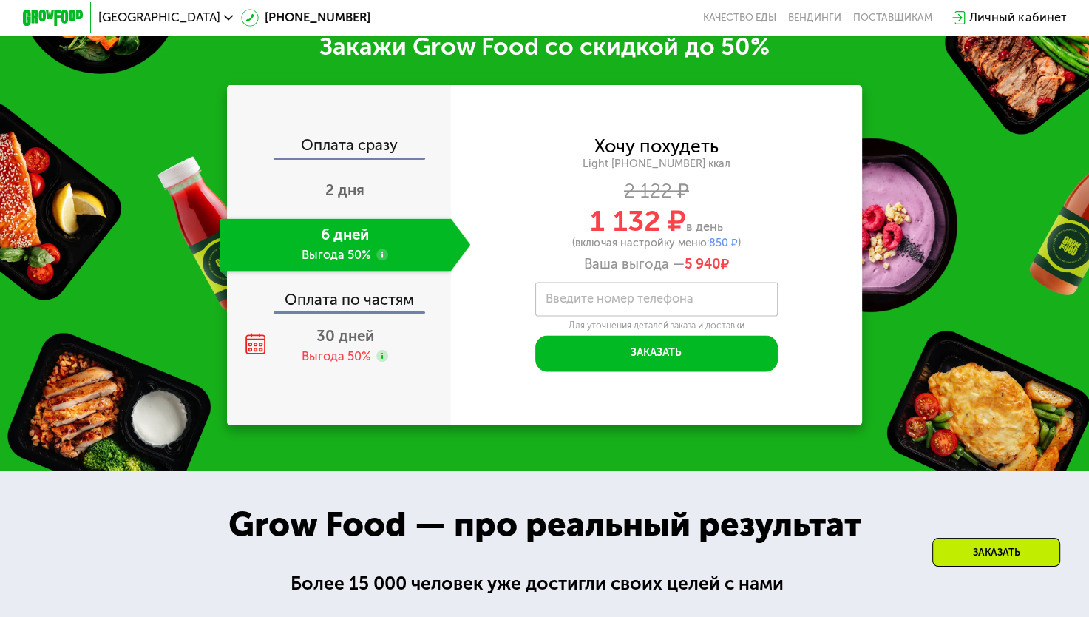
click at [590, 302] on label "Введите номер телефона" at bounding box center [620, 298] width 148 height 8
click at [590, 313] on input "Введите номер телефона" at bounding box center [656, 299] width 242 height 34
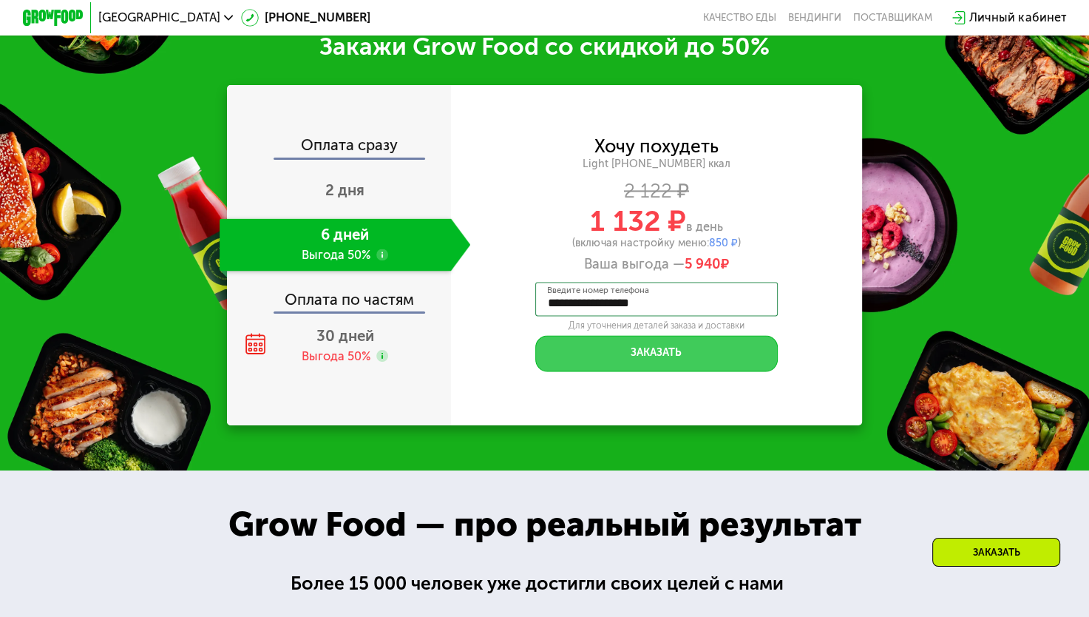
type input "**********"
click at [697, 366] on button "Заказать" at bounding box center [656, 353] width 242 height 36
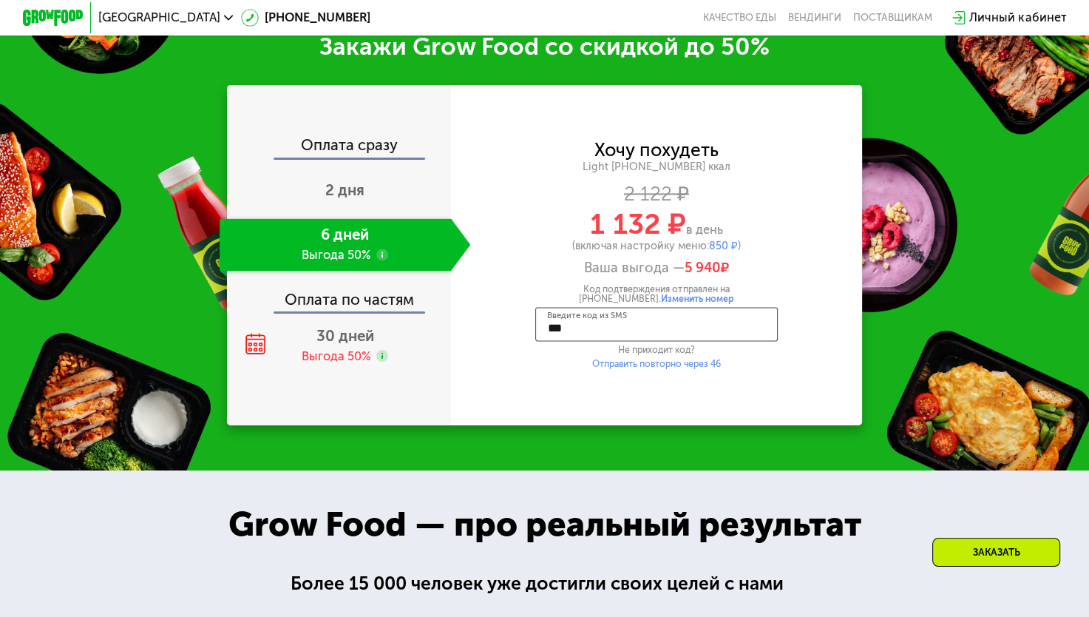
type input "****"
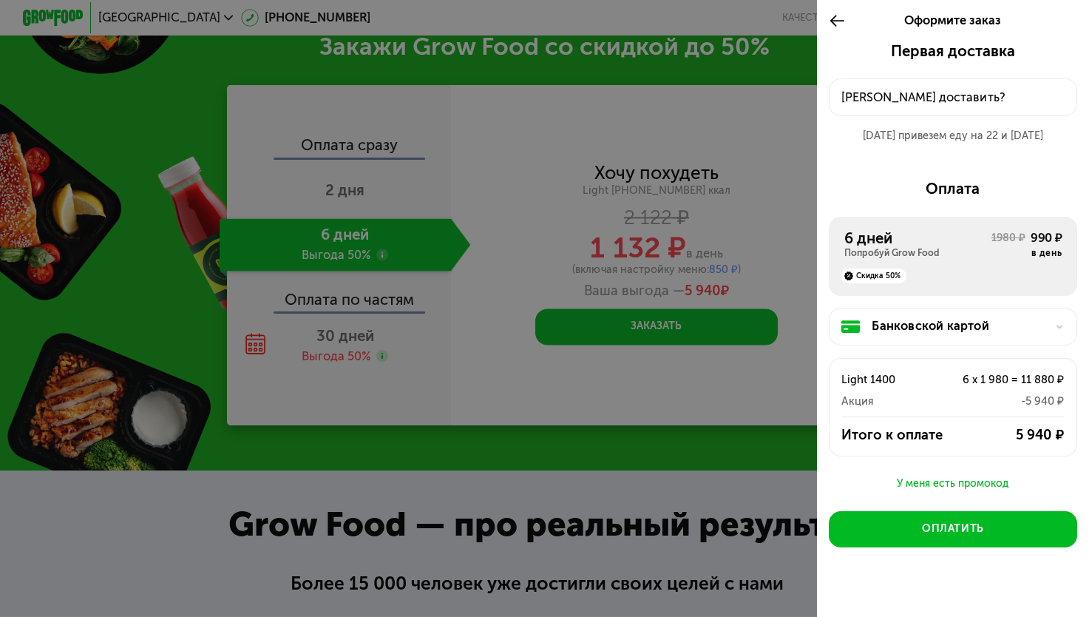
click at [898, 90] on div "[PERSON_NAME] доставить?" at bounding box center [952, 98] width 223 height 18
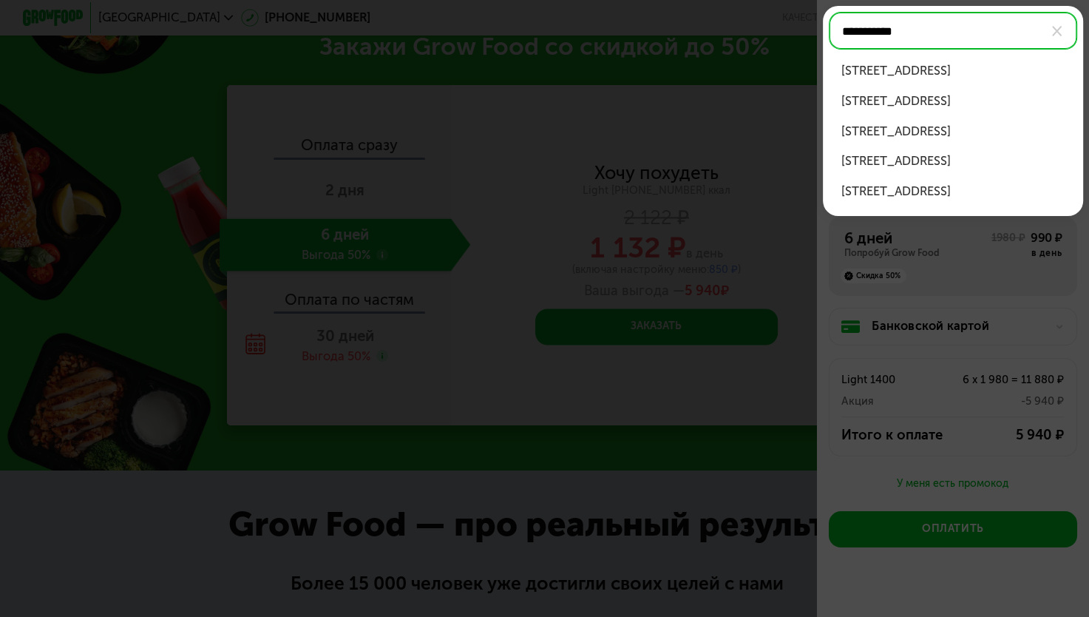
click at [912, 72] on div "[STREET_ADDRESS]" at bounding box center [953, 71] width 224 height 18
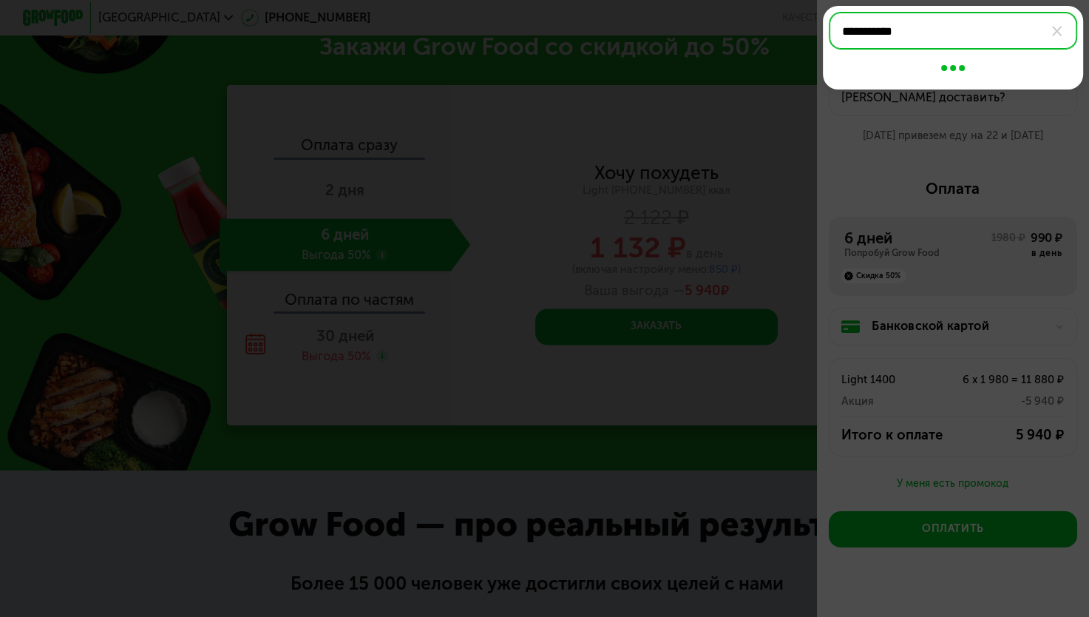
type input "**********"
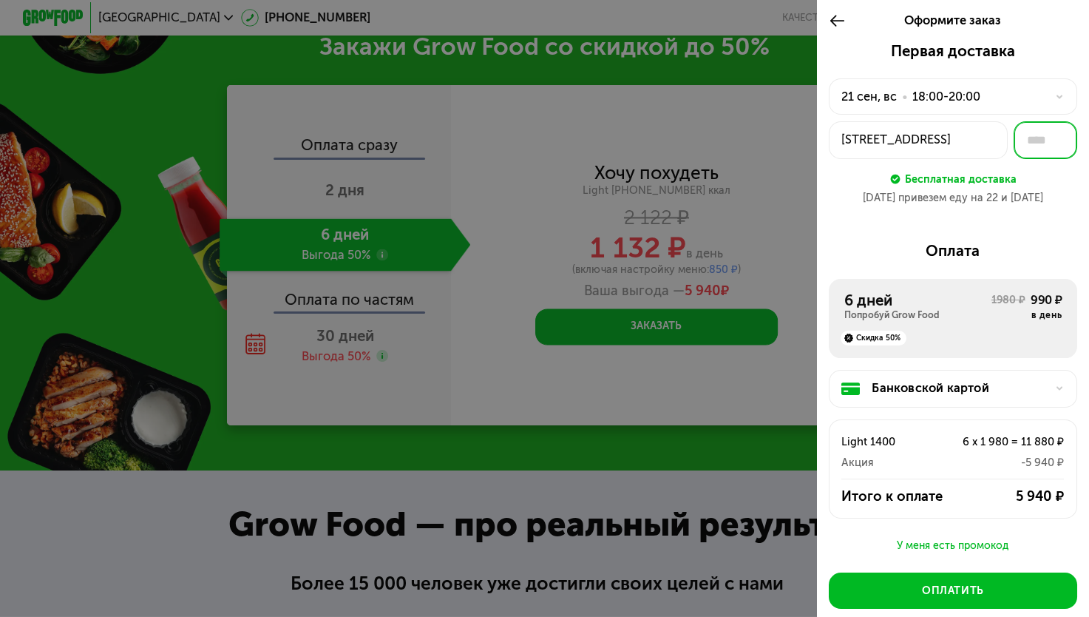
click at [1022, 143] on input "text" at bounding box center [1046, 140] width 64 height 38
type input "**"
click at [881, 246] on div "Оплата" at bounding box center [953, 251] width 248 height 18
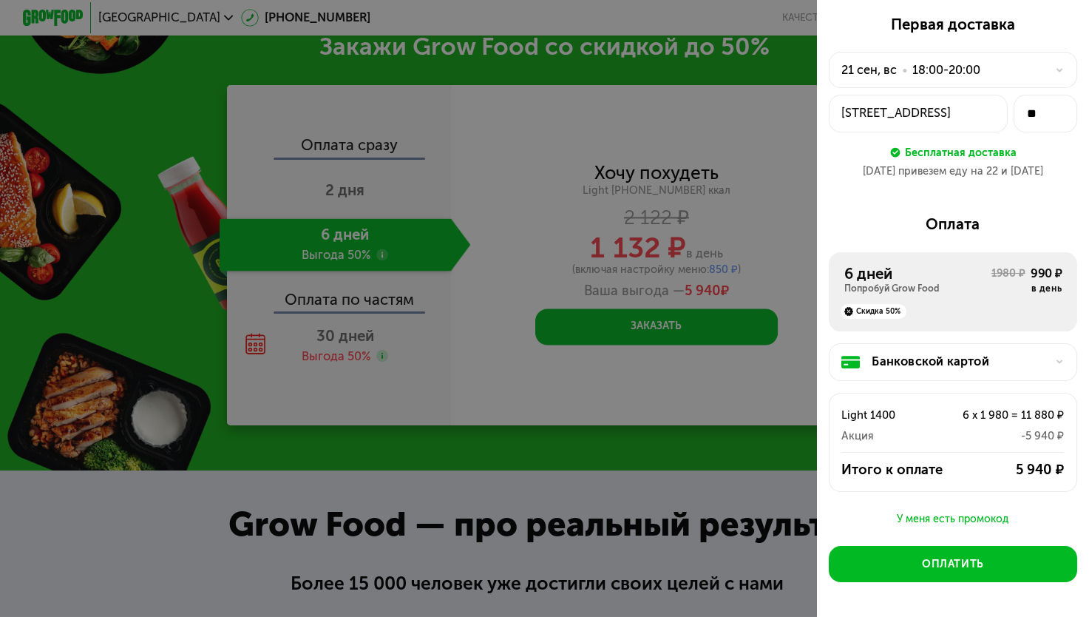
scroll to position [85, 0]
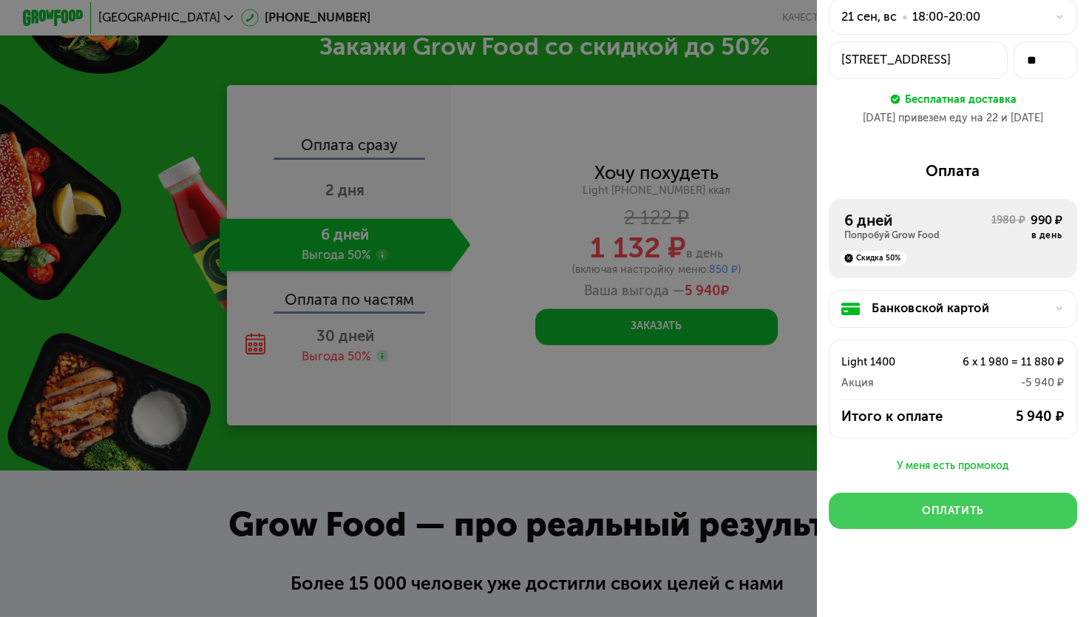
click at [912, 504] on button "Оплатить" at bounding box center [953, 510] width 248 height 36
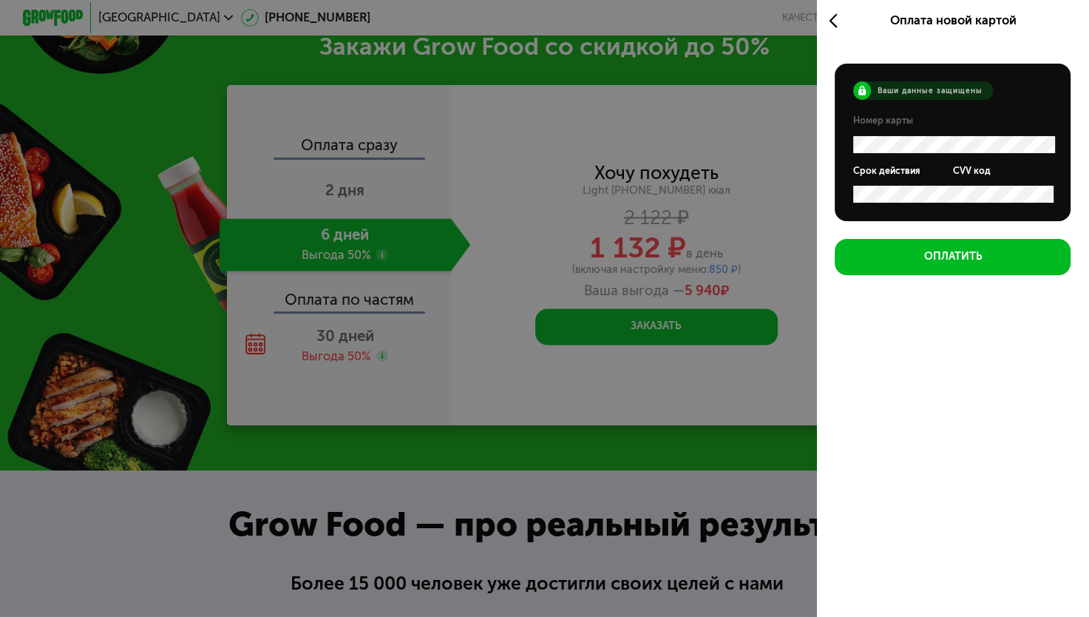
scroll to position [0, 0]
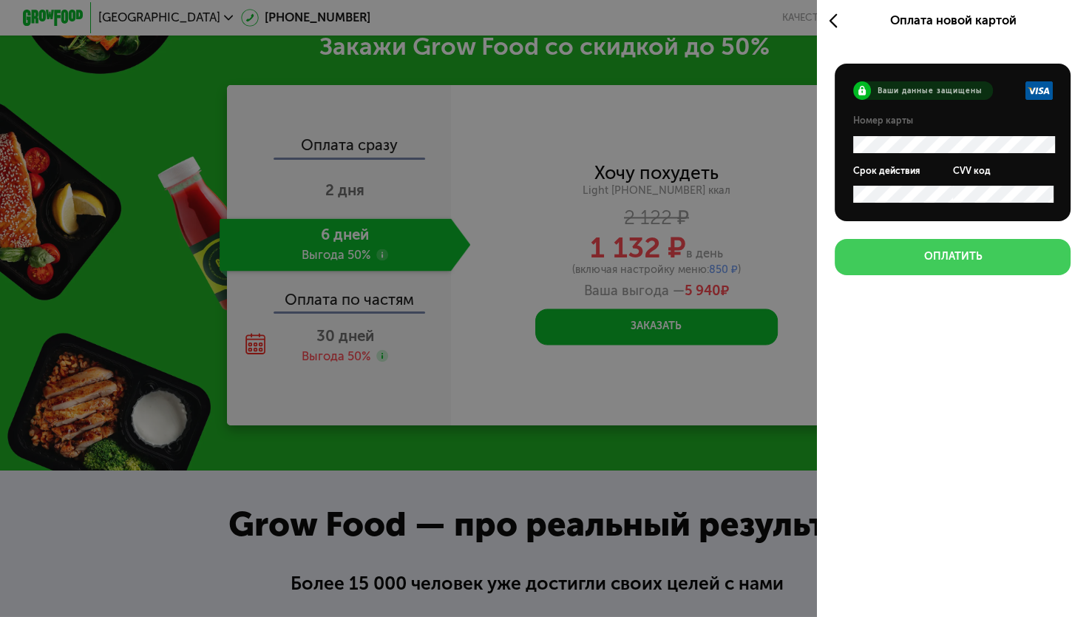
click at [997, 259] on button "Оплатить" at bounding box center [953, 257] width 236 height 36
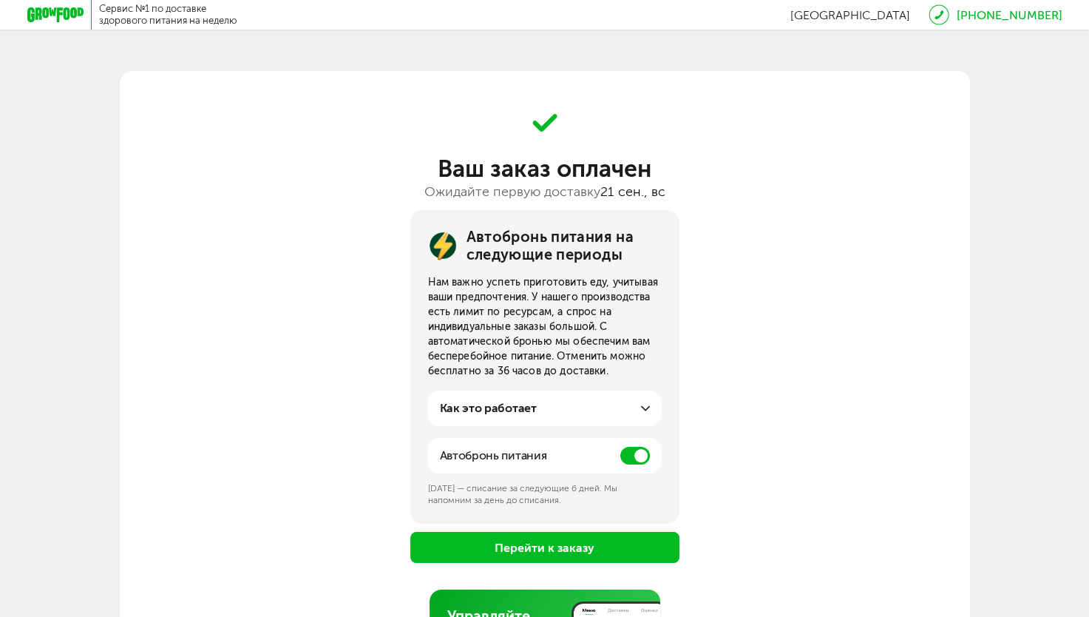
scroll to position [160, 0]
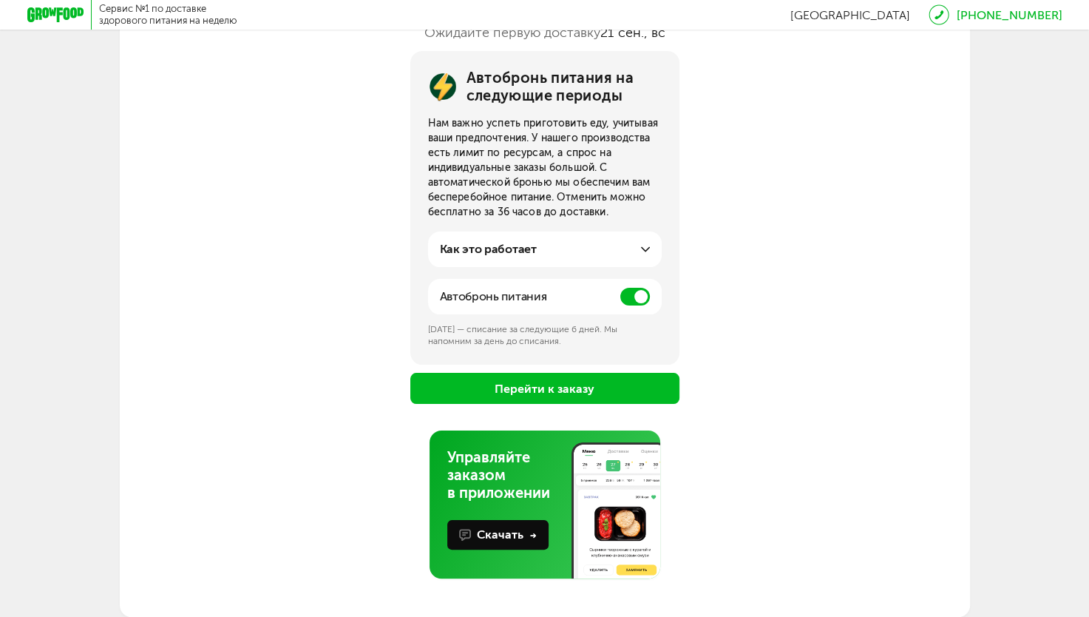
click at [461, 377] on button "Перейти к заказу" at bounding box center [544, 388] width 269 height 31
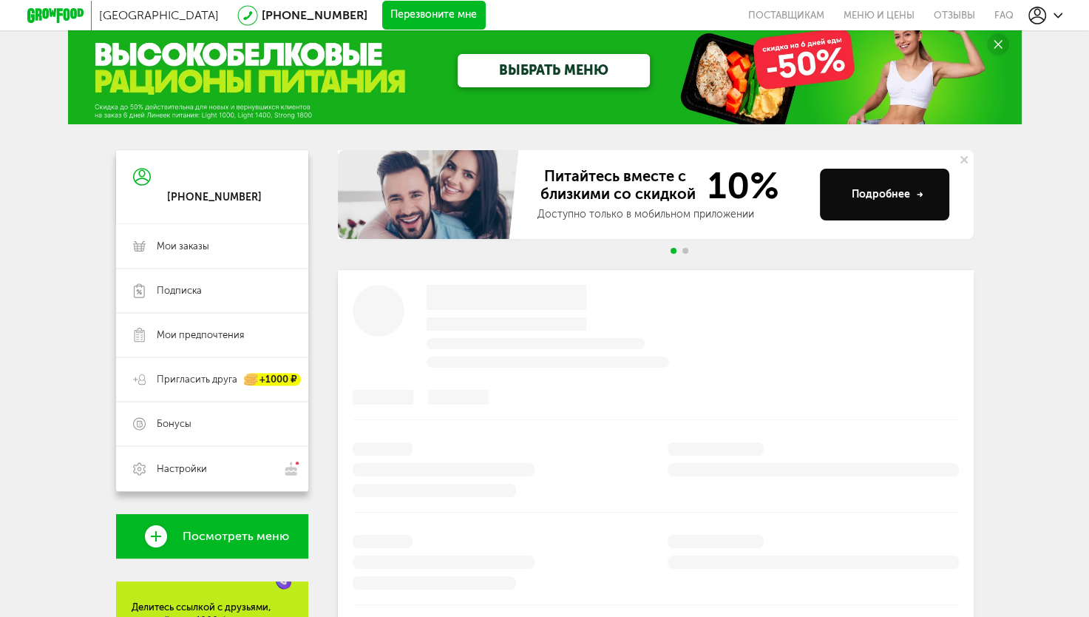
scroll to position [300, 0]
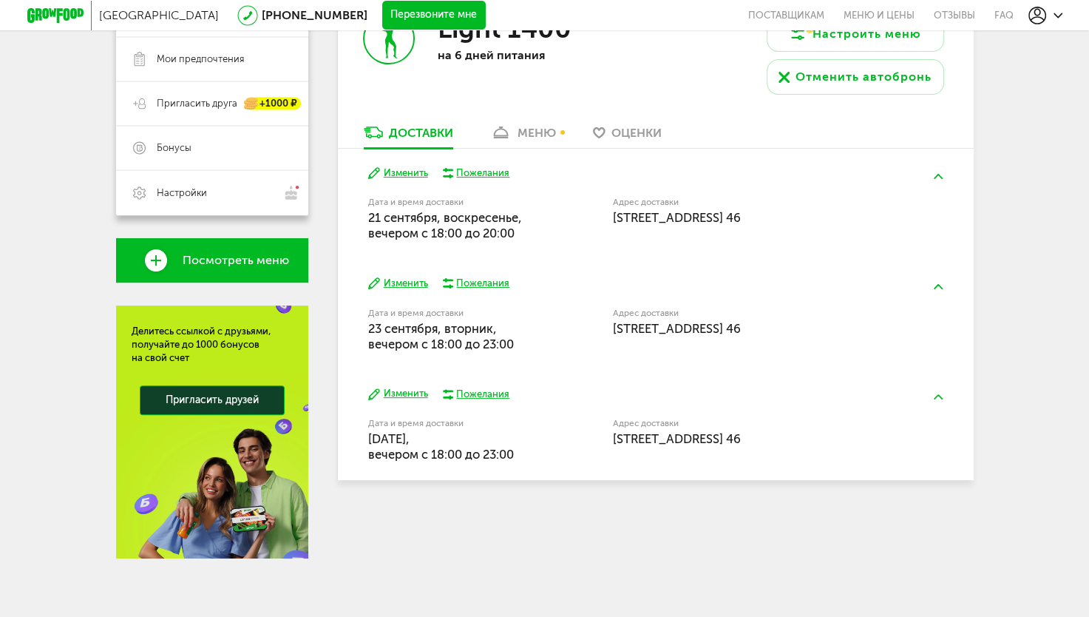
click at [526, 127] on div "меню" at bounding box center [537, 133] width 38 height 14
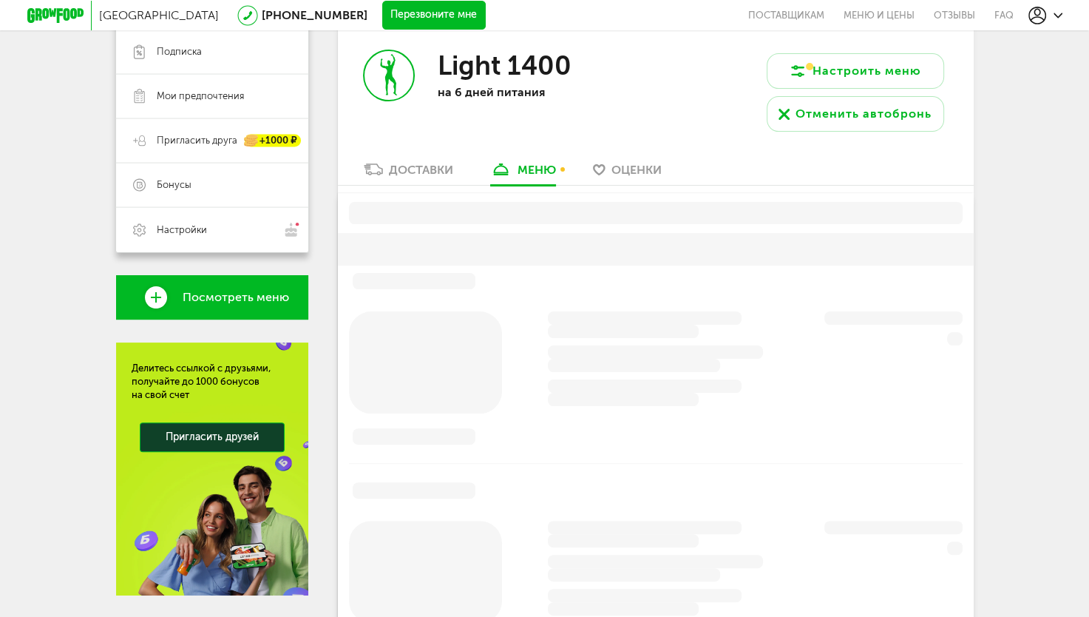
scroll to position [250, 0]
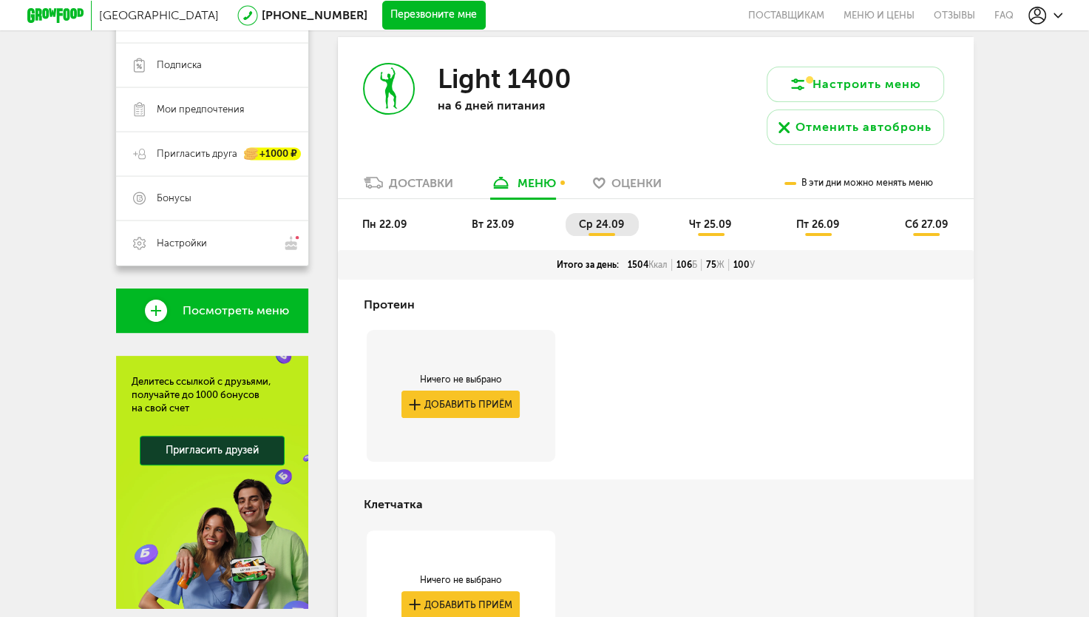
click at [399, 227] on span "пн 22.09" at bounding box center [384, 224] width 44 height 13
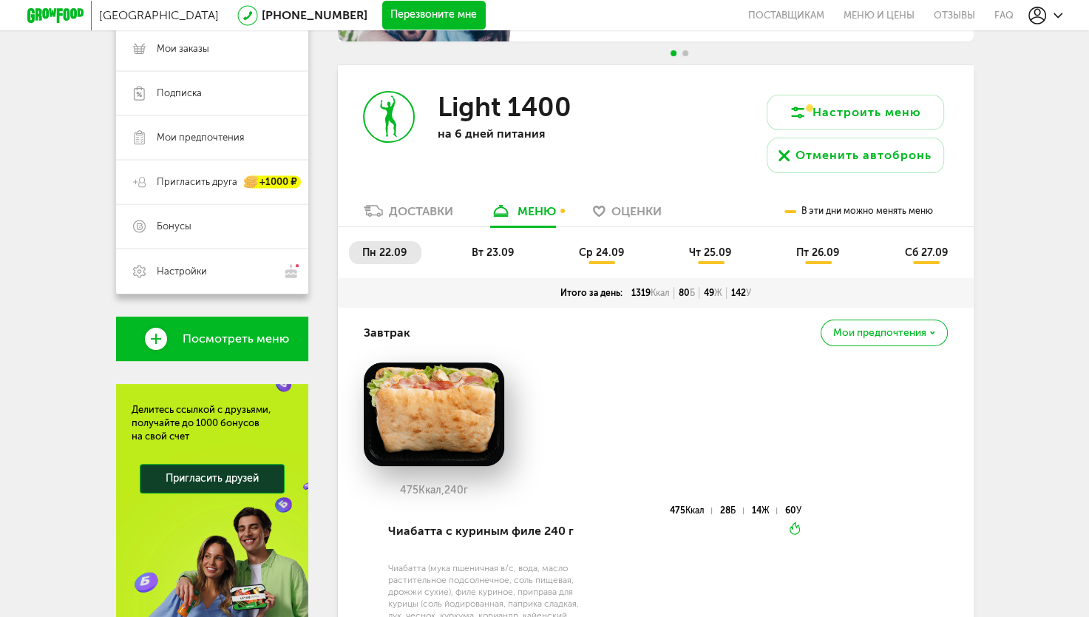
scroll to position [219, 0]
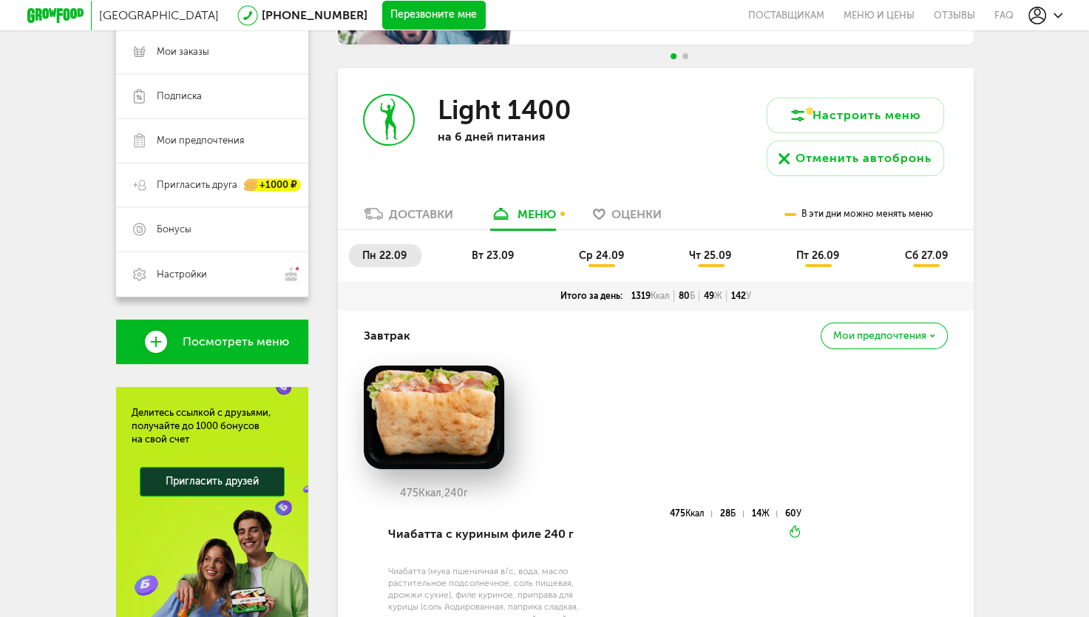
click at [489, 262] on li "вт 23.09" at bounding box center [493, 255] width 70 height 23
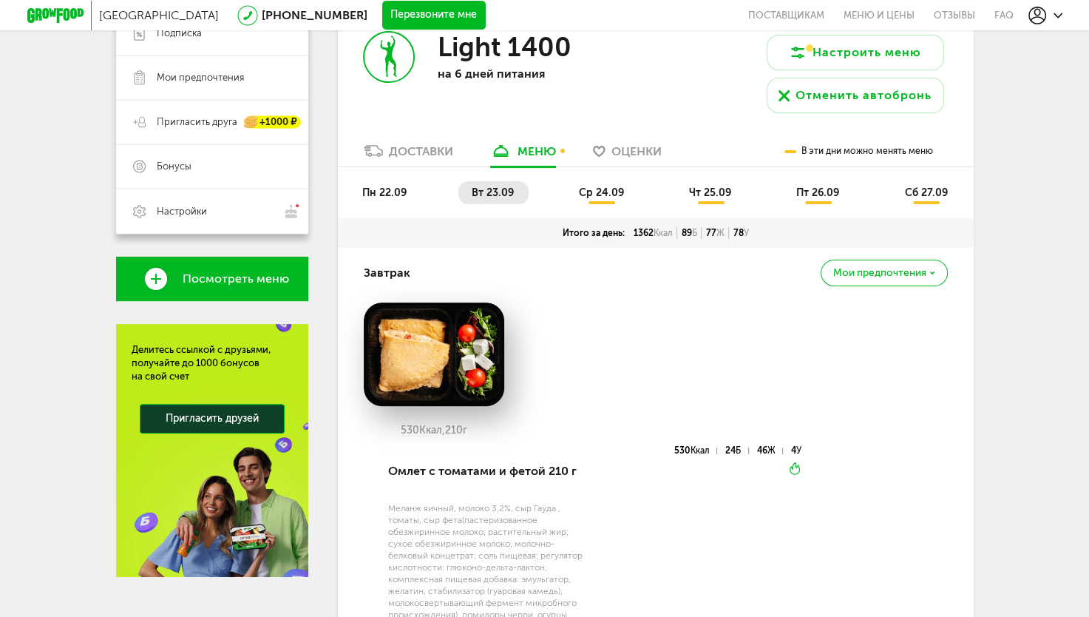
scroll to position [0, 0]
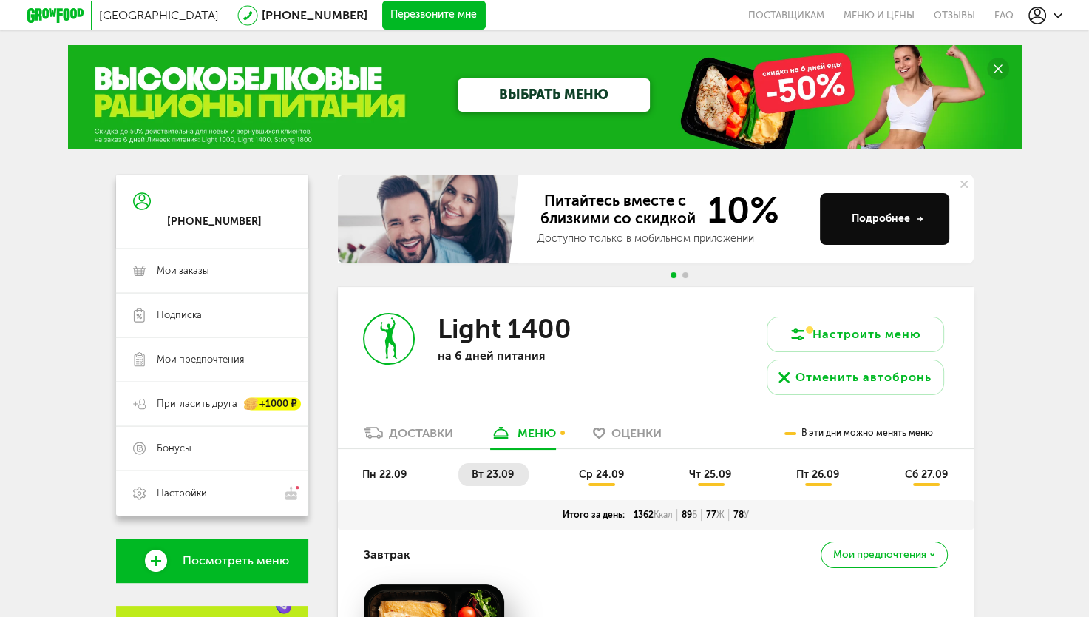
click at [611, 469] on span "ср 24.09" at bounding box center [601, 474] width 45 height 13
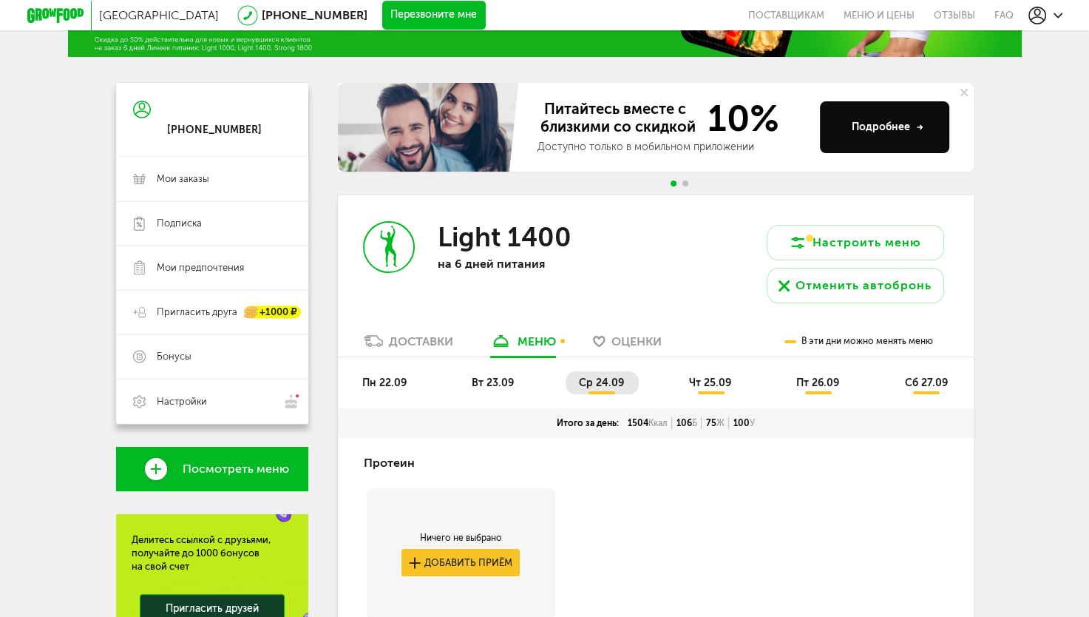
scroll to position [154, 0]
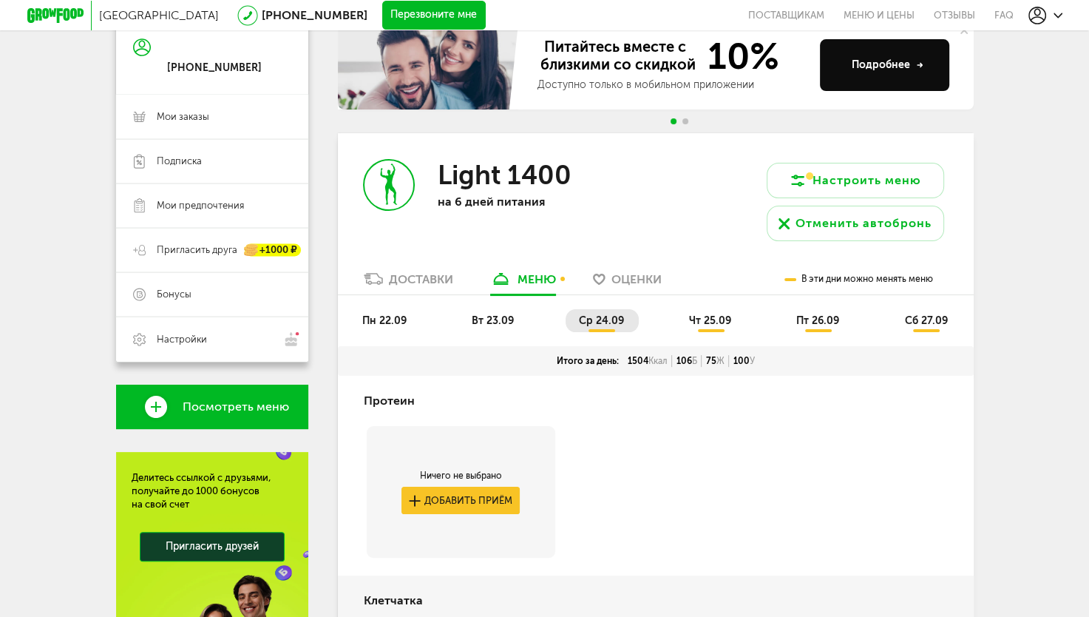
click at [711, 318] on span "чт 25.09" at bounding box center [710, 320] width 42 height 13
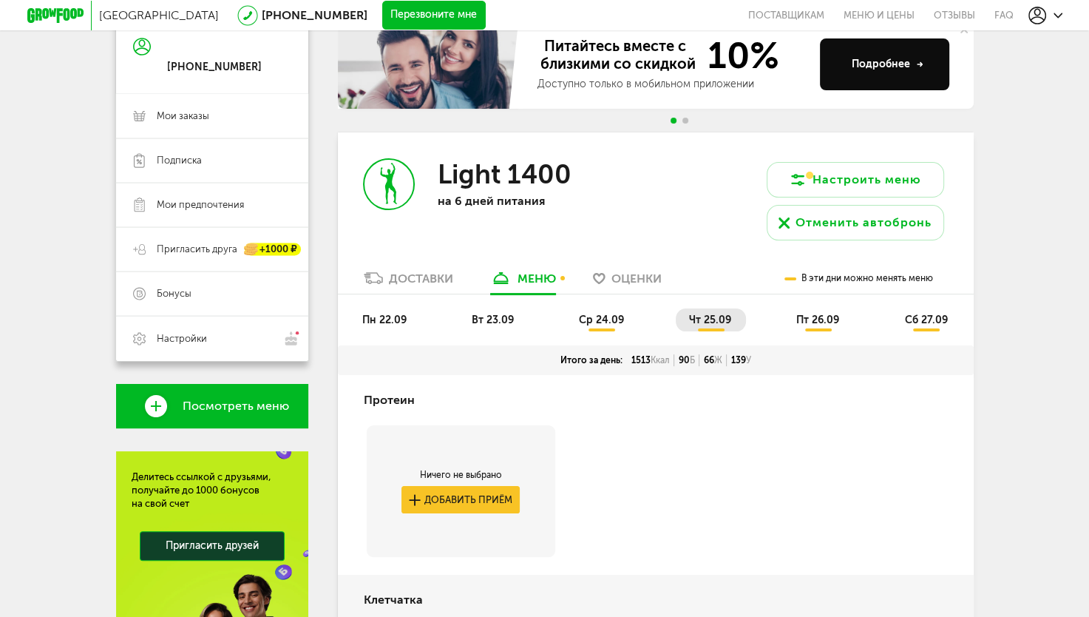
click at [799, 331] on ul "пн 22.09 вт 23.09 ср 24.09 чт 25.09 пт 26.09 сб 27.09" at bounding box center [656, 326] width 614 height 37
click at [819, 325] on span "пт 26.09" at bounding box center [817, 320] width 43 height 13
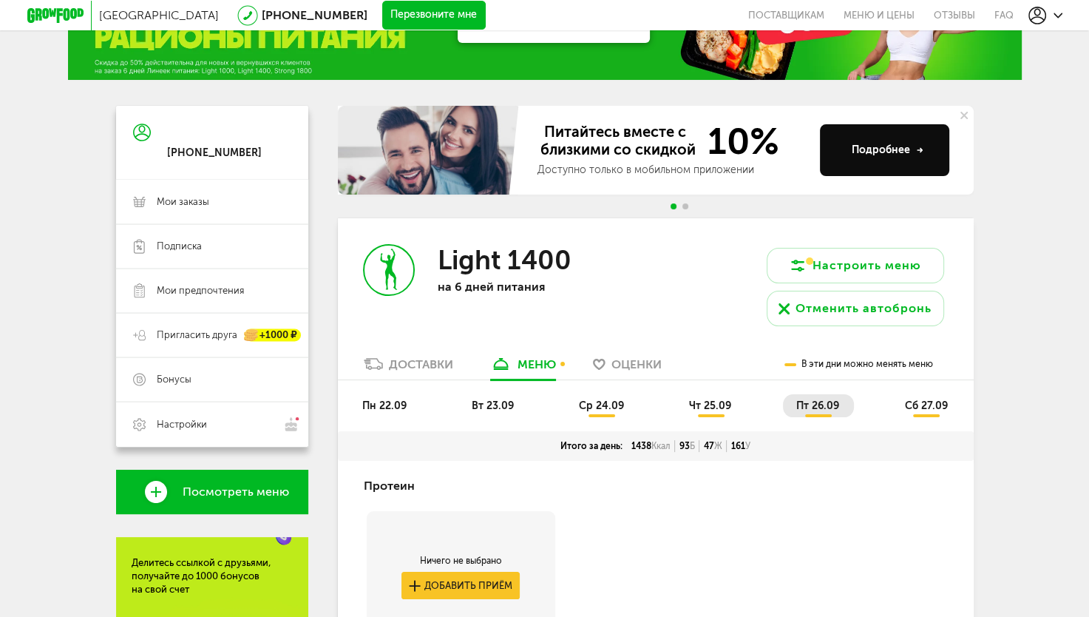
scroll to position [68, 0]
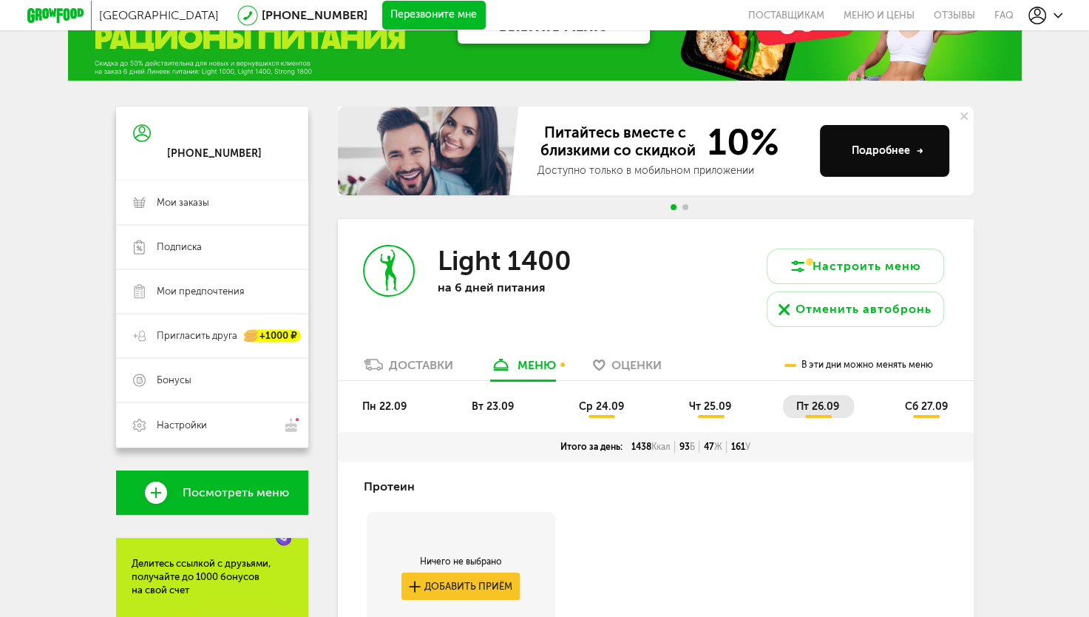
click at [598, 416] on li "ср 24.09" at bounding box center [602, 406] width 73 height 23
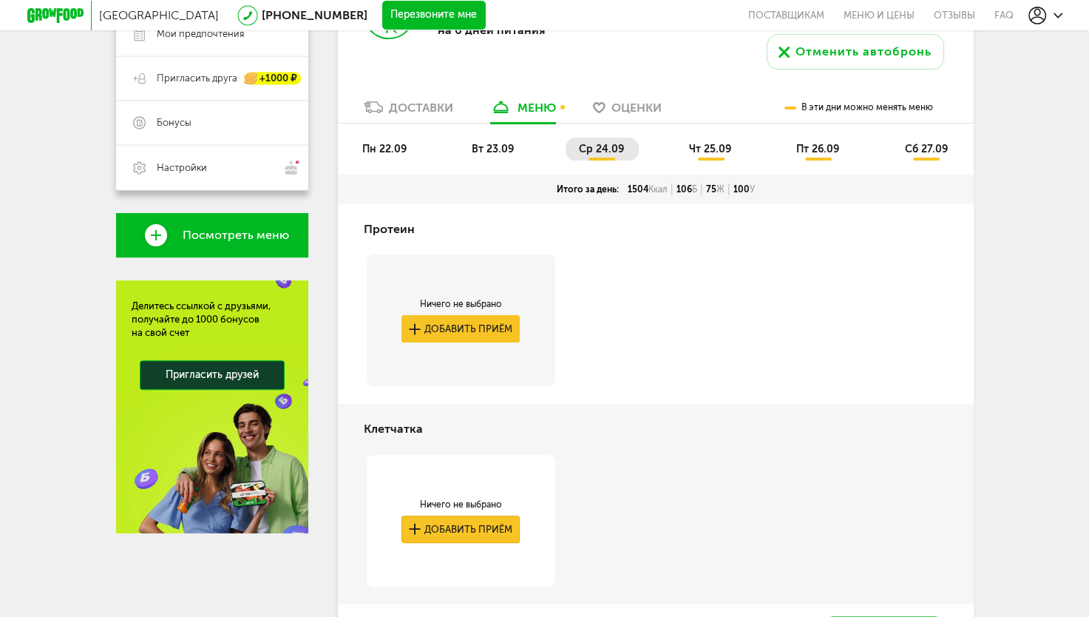
click at [502, 524] on button "Добавить приём" at bounding box center [461, 528] width 118 height 27
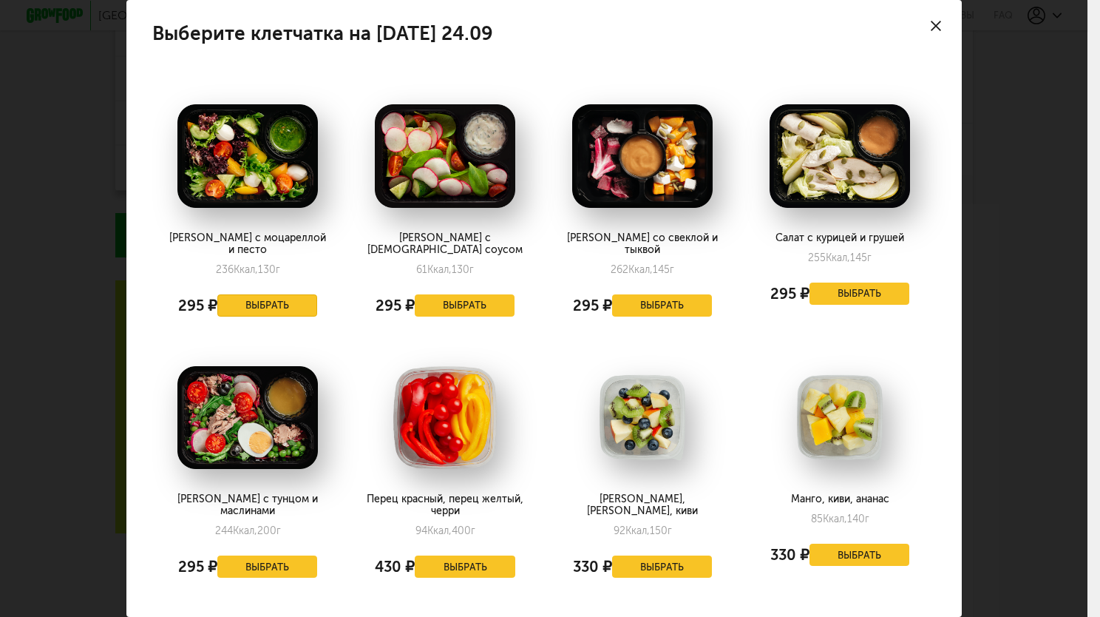
click at [299, 294] on button "Выбрать" at bounding box center [267, 305] width 101 height 22
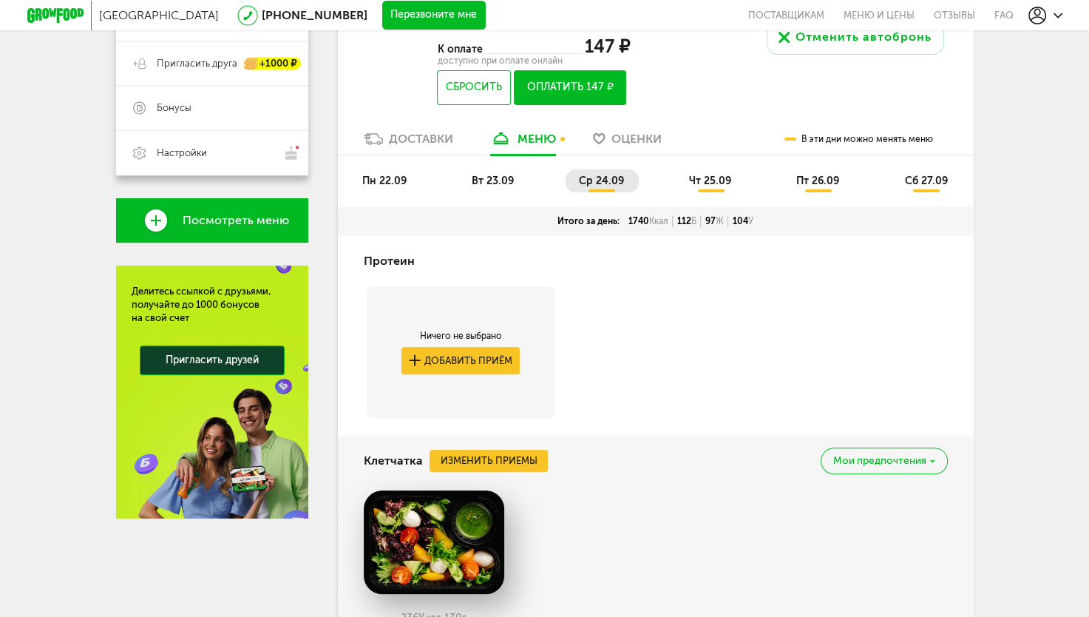
scroll to position [342, 0]
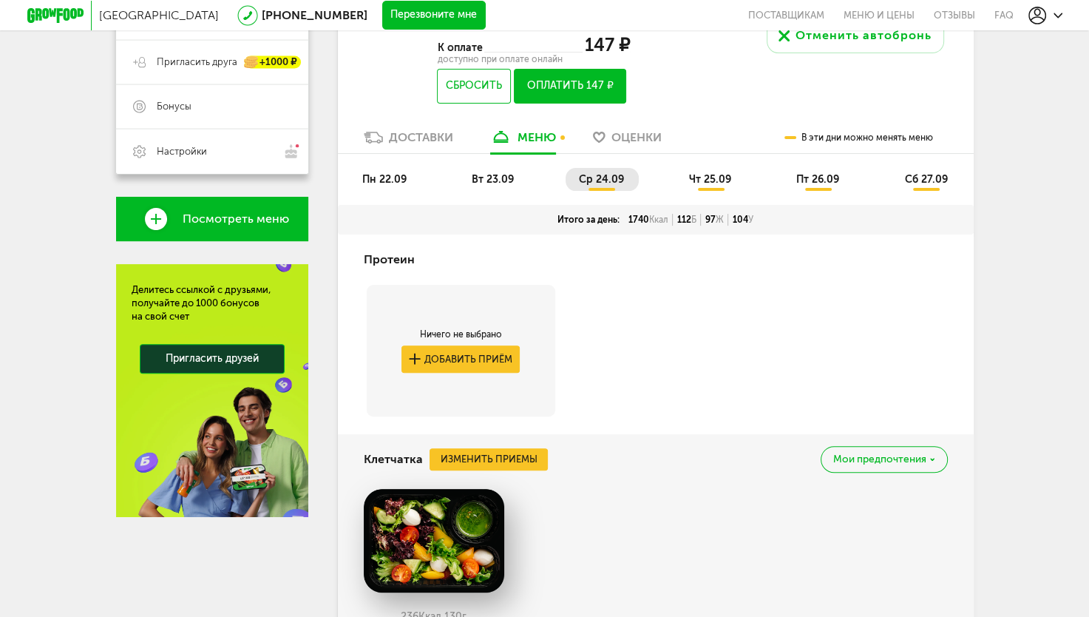
click at [710, 188] on li "чт 25.09" at bounding box center [711, 179] width 70 height 23
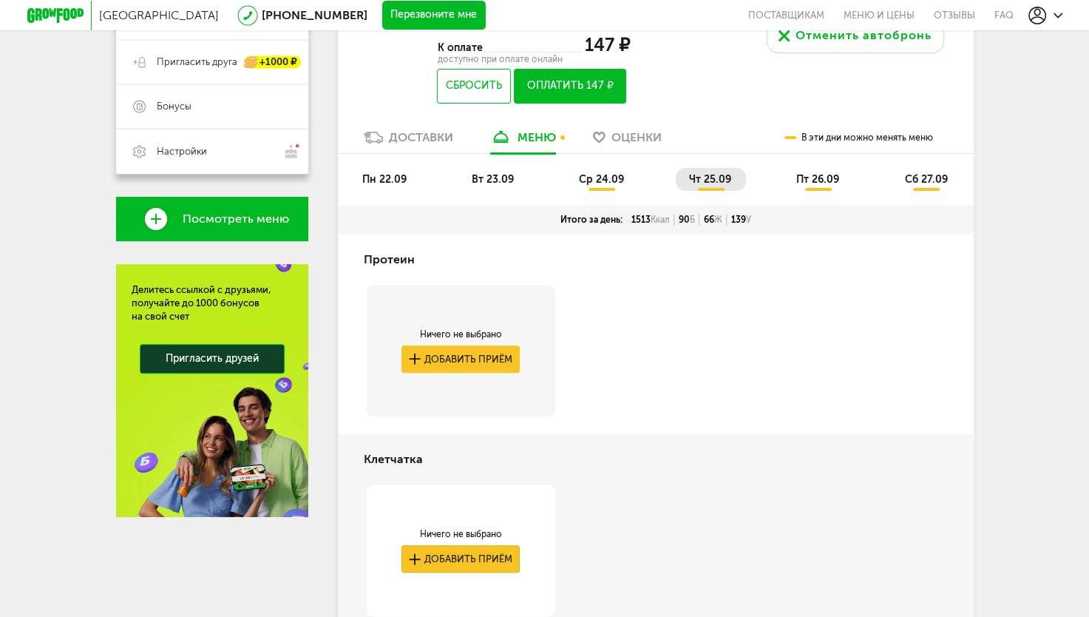
click at [466, 563] on button "Добавить приём" at bounding box center [461, 558] width 118 height 27
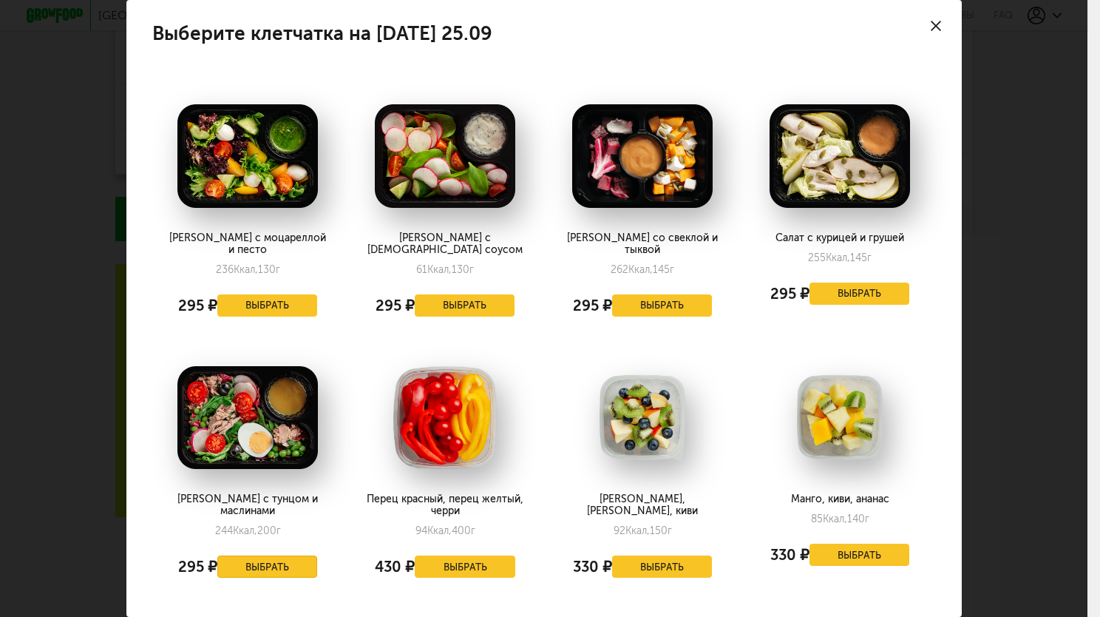
click at [271, 555] on button "Выбрать" at bounding box center [267, 566] width 101 height 22
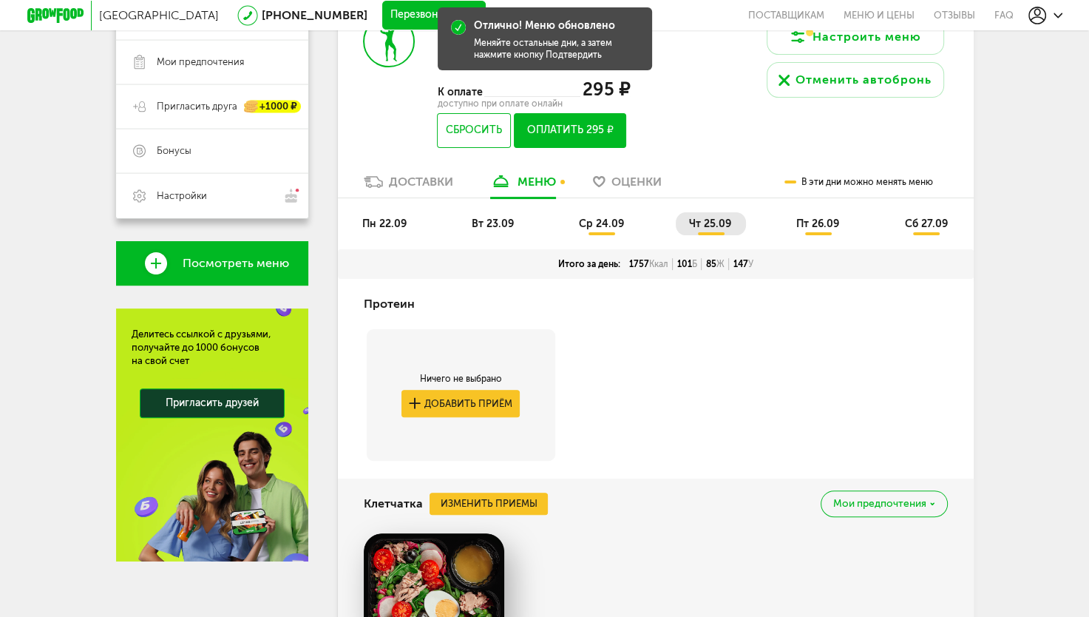
scroll to position [292, 0]
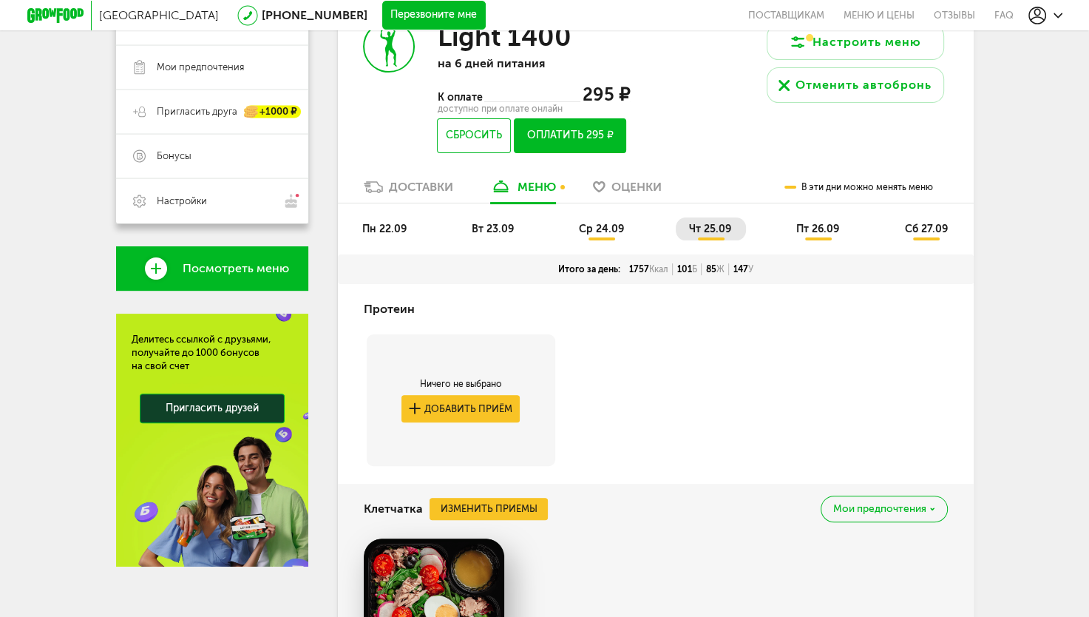
click at [820, 232] on span "пт 26.09" at bounding box center [817, 229] width 43 height 13
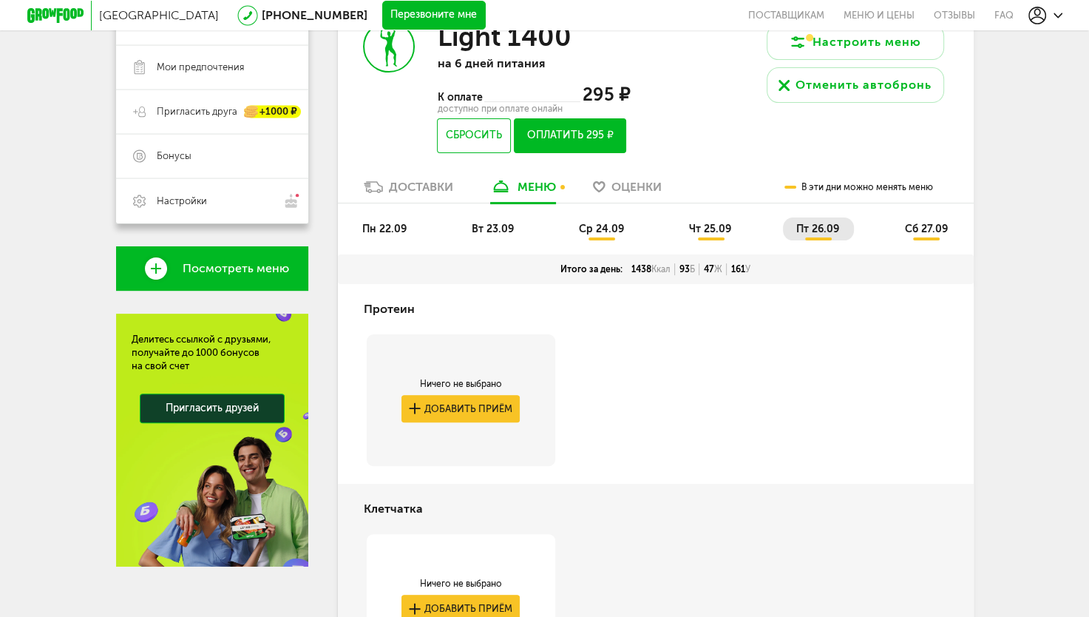
scroll to position [419, 0]
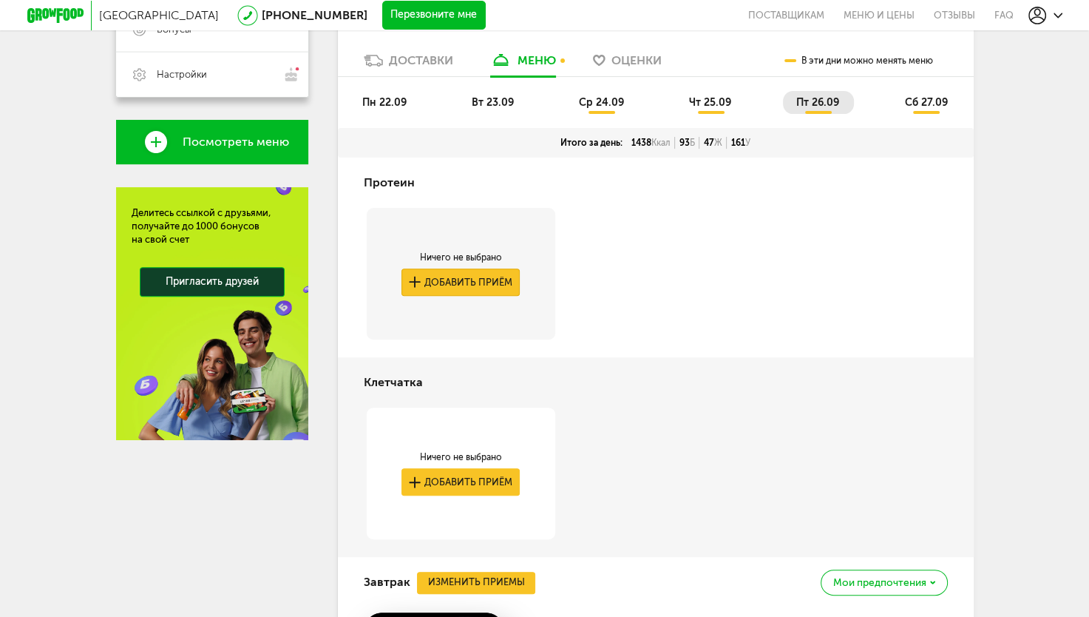
click at [503, 277] on button "Добавить приём" at bounding box center [461, 281] width 118 height 27
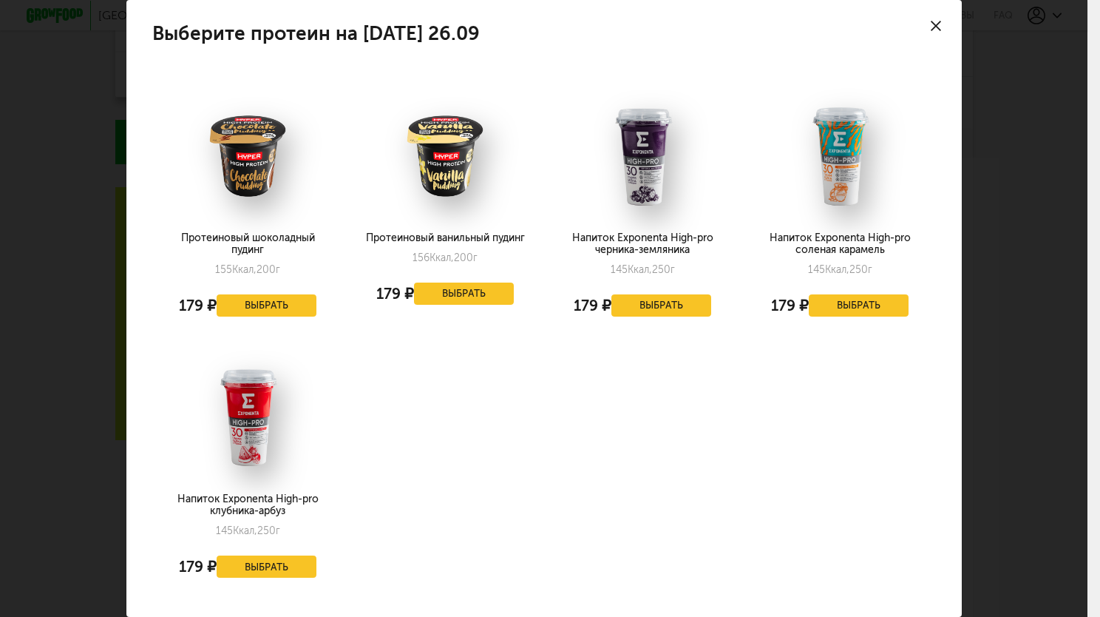
click at [931, 21] on icon at bounding box center [936, 26] width 10 height 10
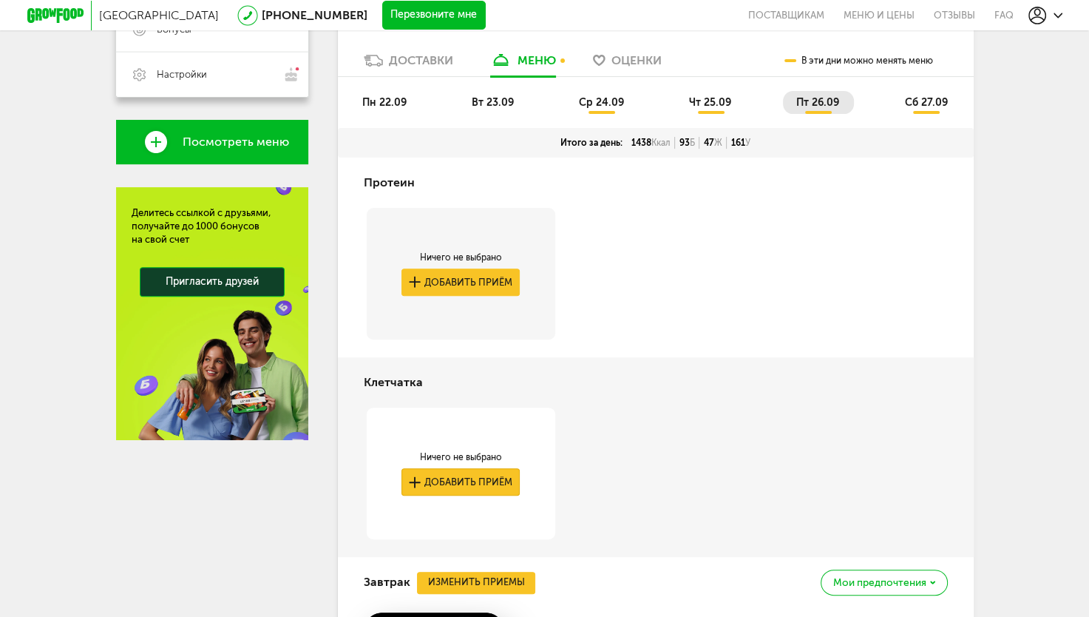
click at [454, 492] on button "Добавить приём" at bounding box center [461, 481] width 118 height 27
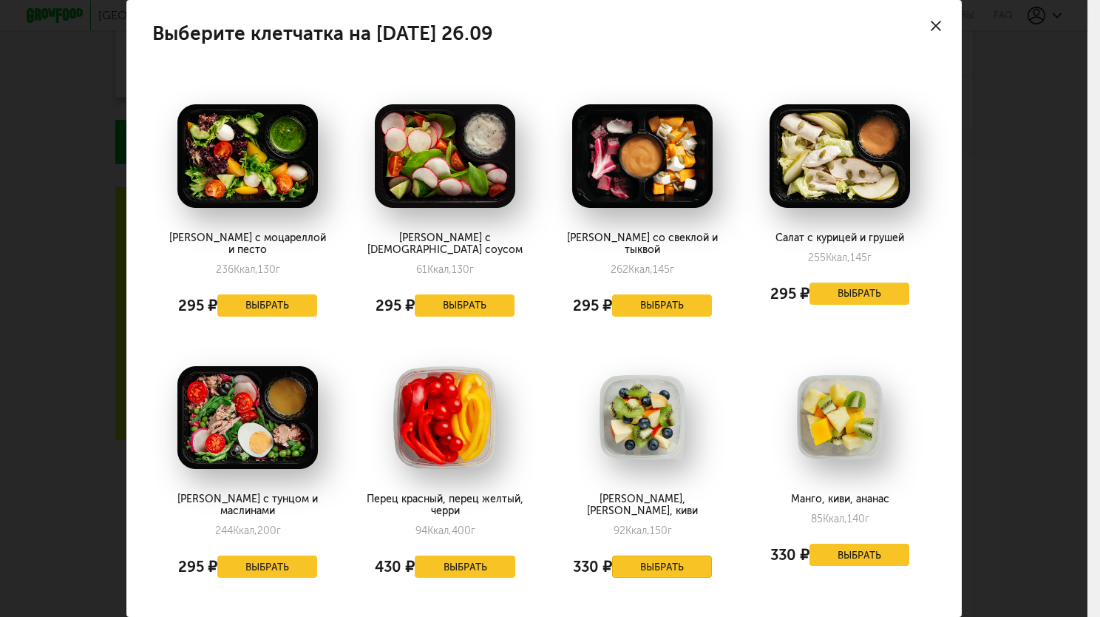
click at [659, 555] on button "Выбрать" at bounding box center [662, 566] width 101 height 22
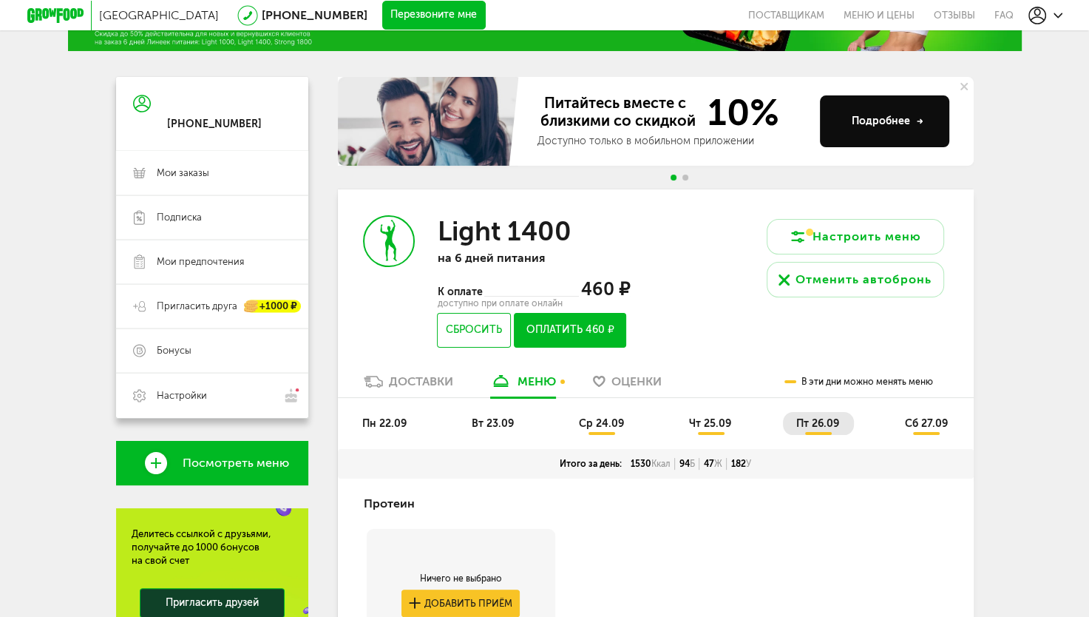
scroll to position [93, 0]
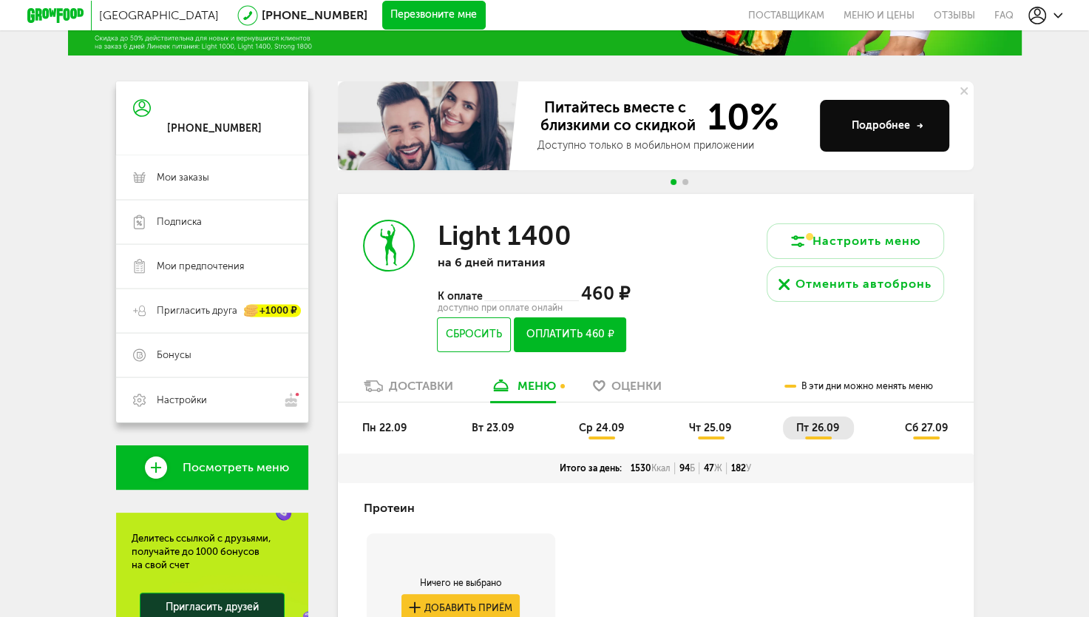
click at [604, 335] on button "Оплатить 460 ₽" at bounding box center [570, 334] width 112 height 35
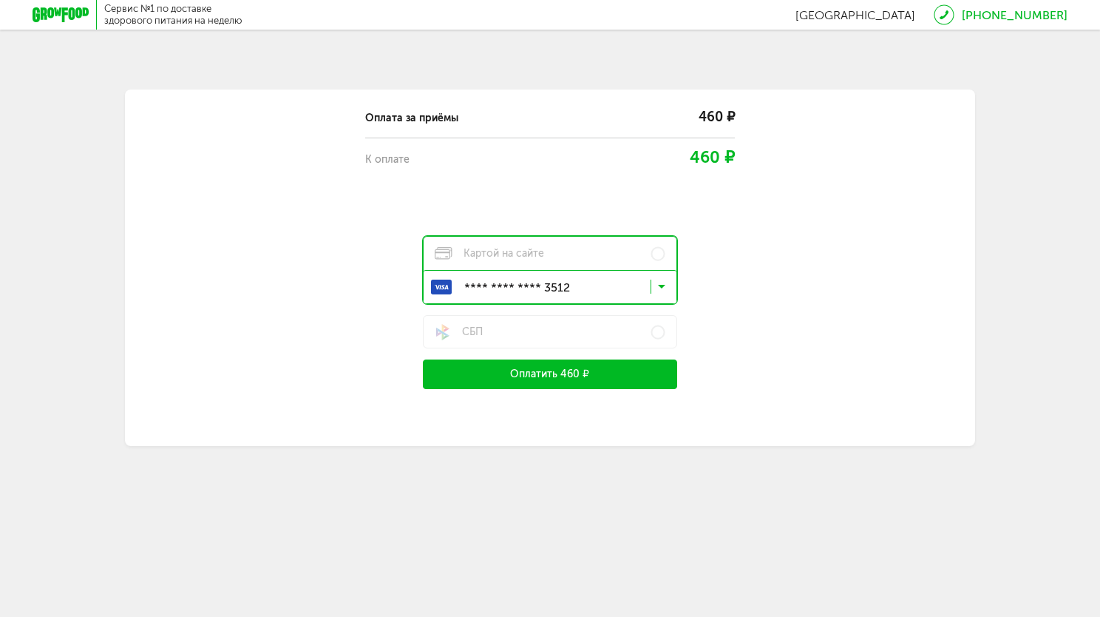
click at [577, 372] on button "Оплатить 460 ₽" at bounding box center [550, 374] width 254 height 30
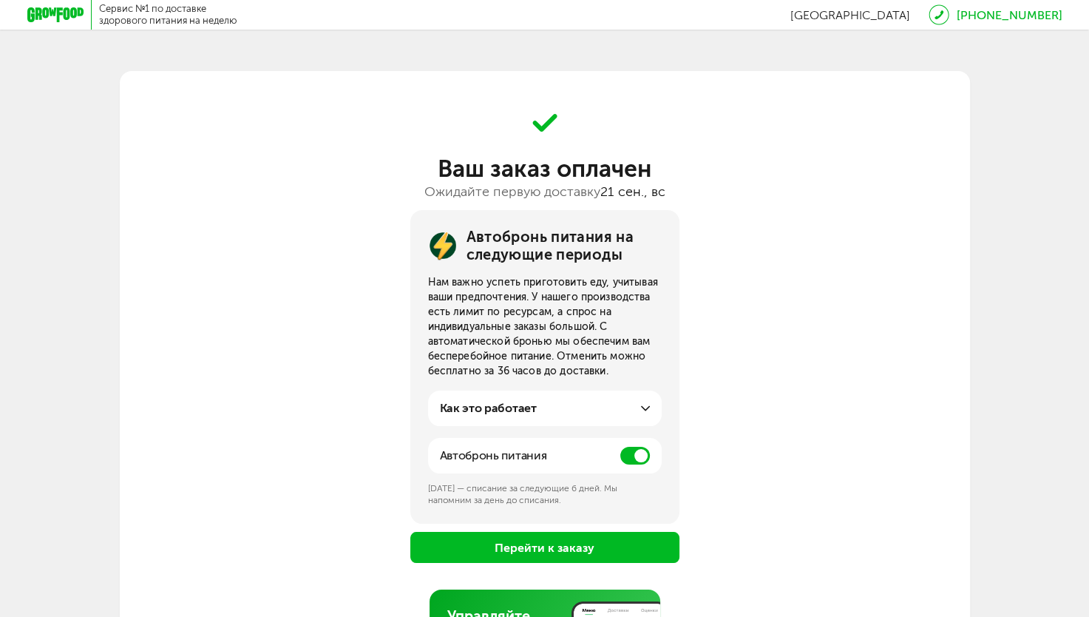
scroll to position [160, 0]
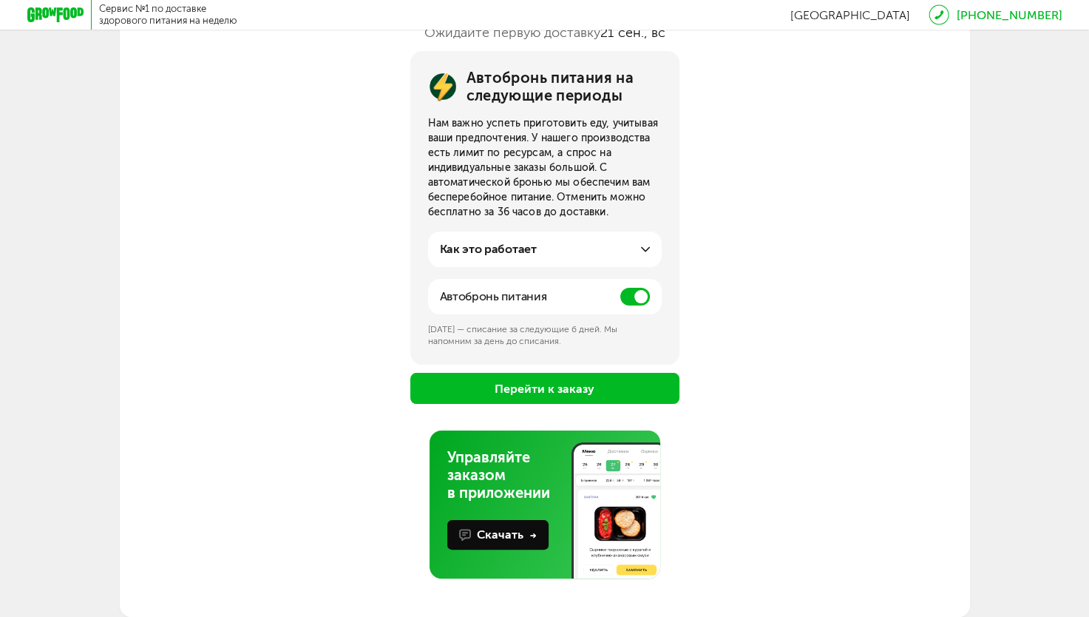
click at [532, 399] on button "Перейти к заказу" at bounding box center [544, 388] width 269 height 31
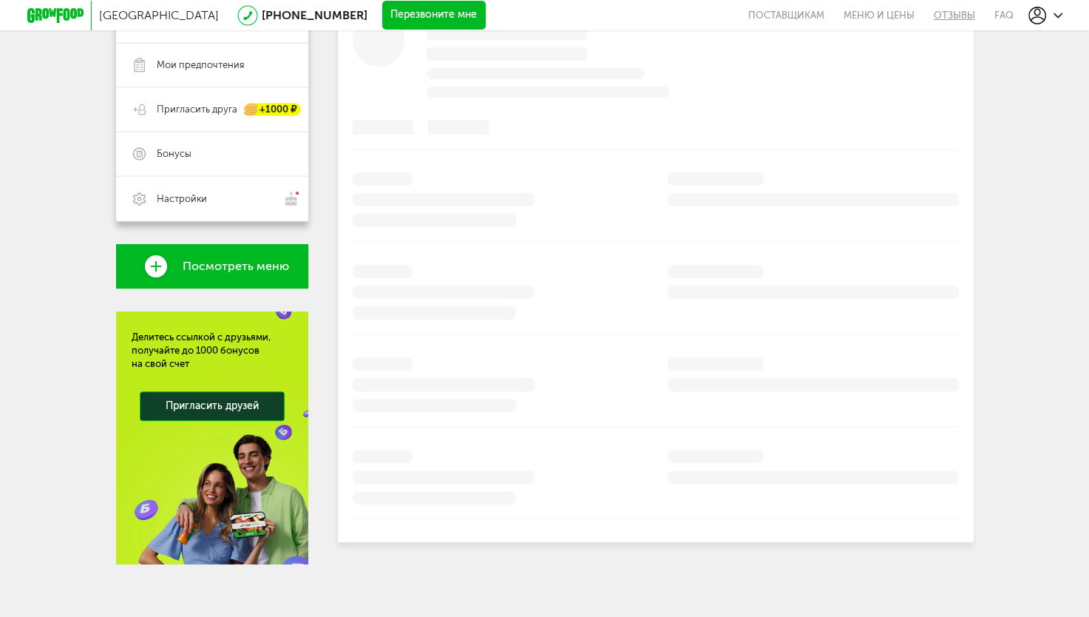
scroll to position [300, 0]
